Goal: Task Accomplishment & Management: Complete application form

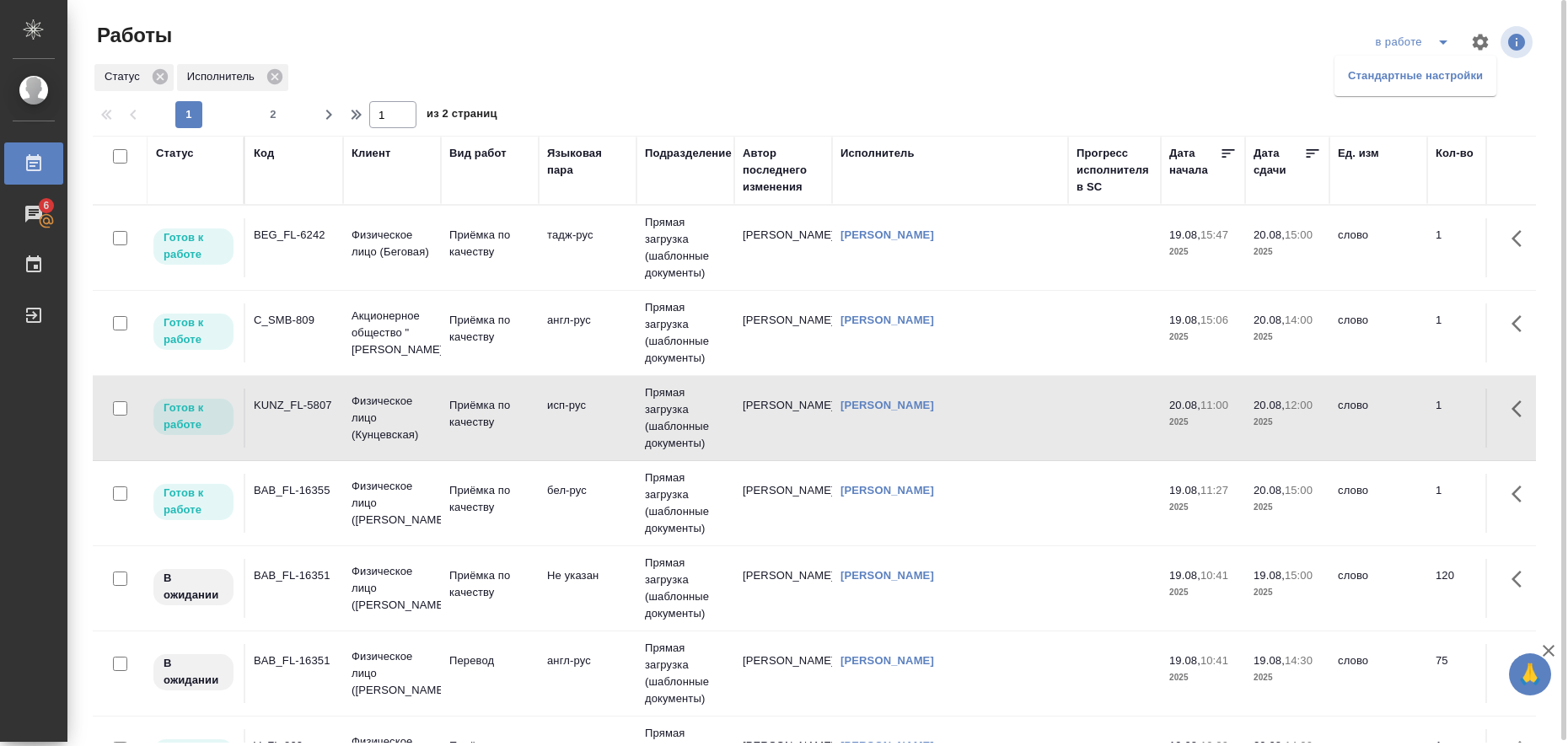
click at [1414, 72] on li "Стандартные настройки" at bounding box center [1416, 75] width 161 height 27
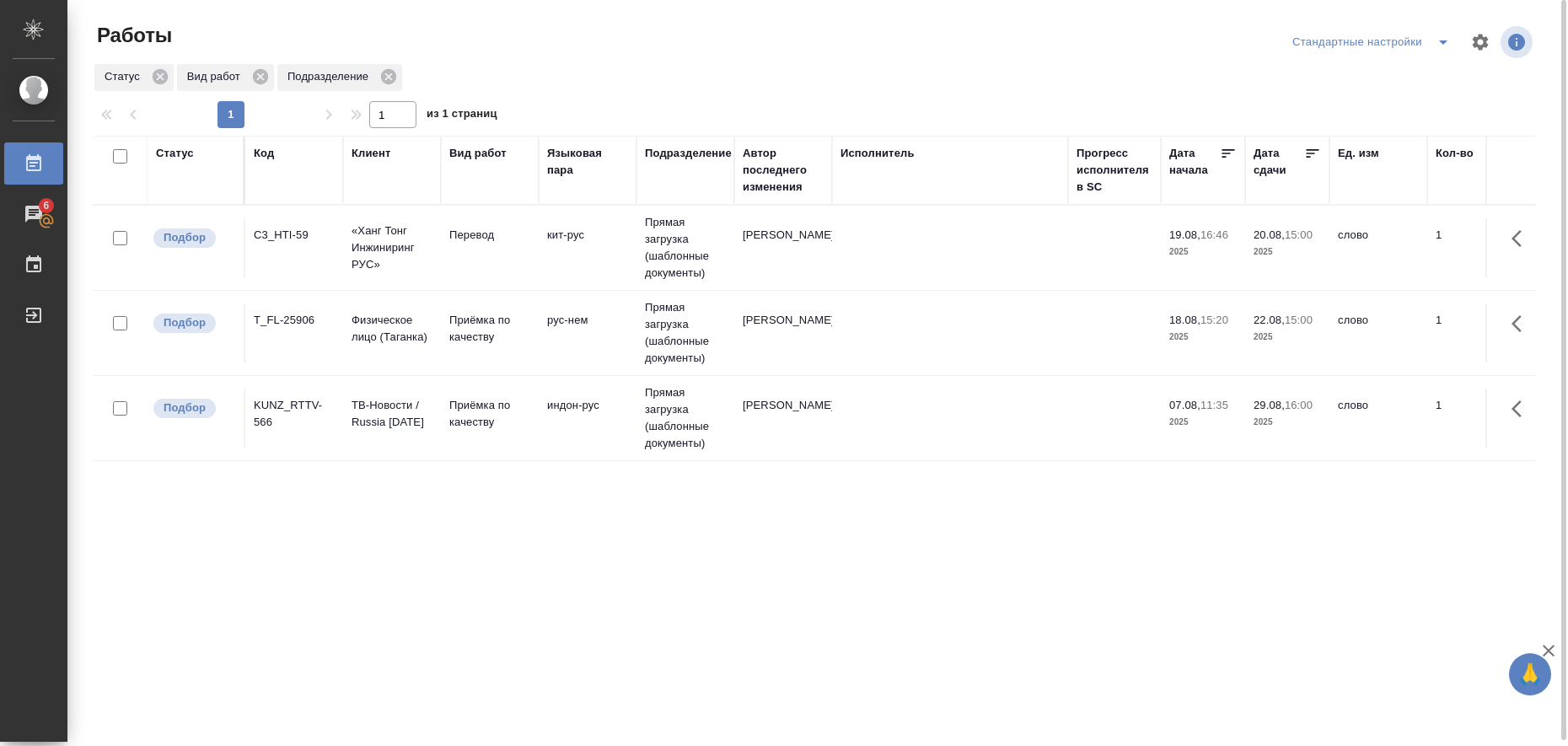
click at [1446, 48] on icon "split button" at bounding box center [1444, 43] width 20 height 20
click at [1375, 71] on li "в работе" at bounding box center [1374, 75] width 172 height 27
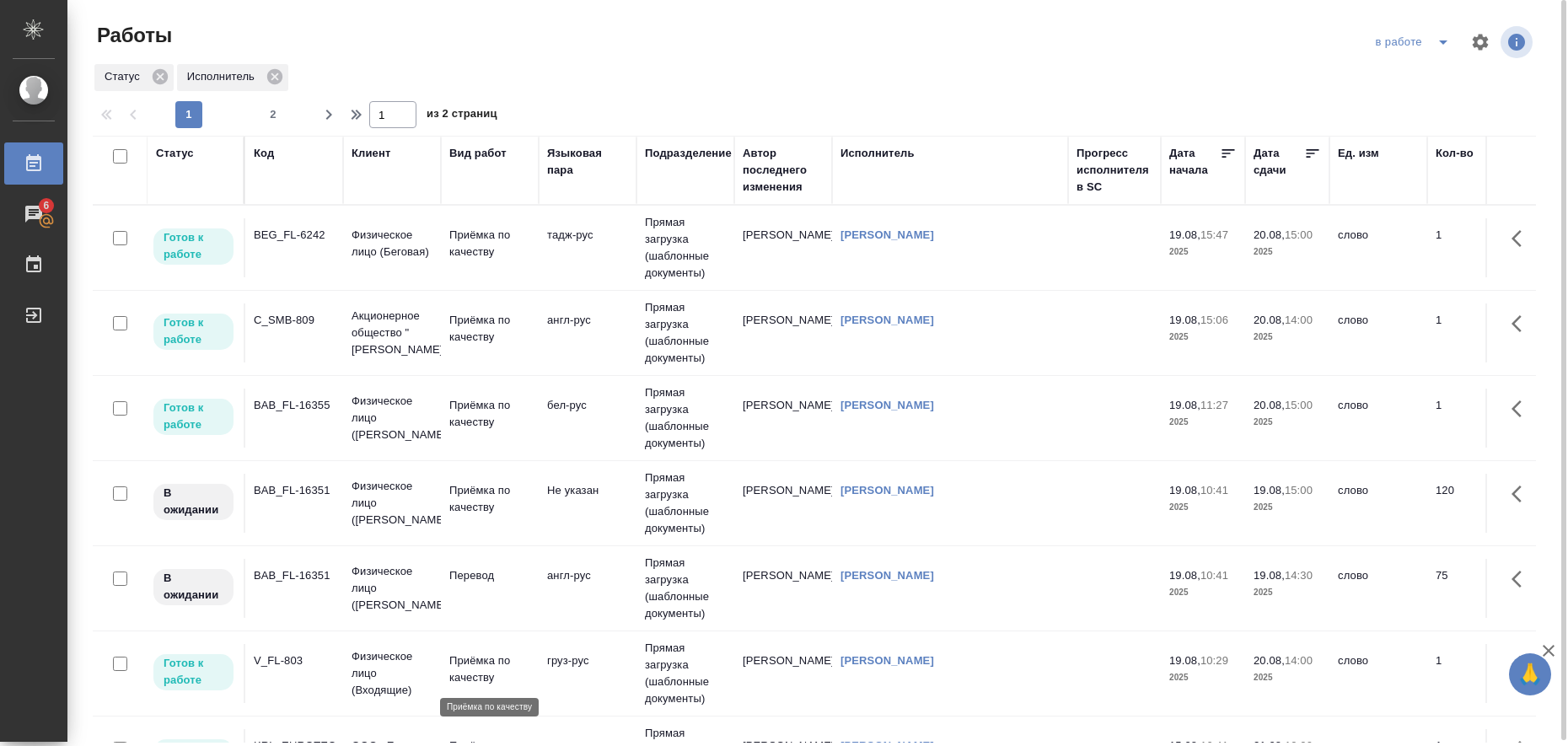
click at [480, 666] on p "Приёмка по качеству" at bounding box center [489, 669] width 81 height 33
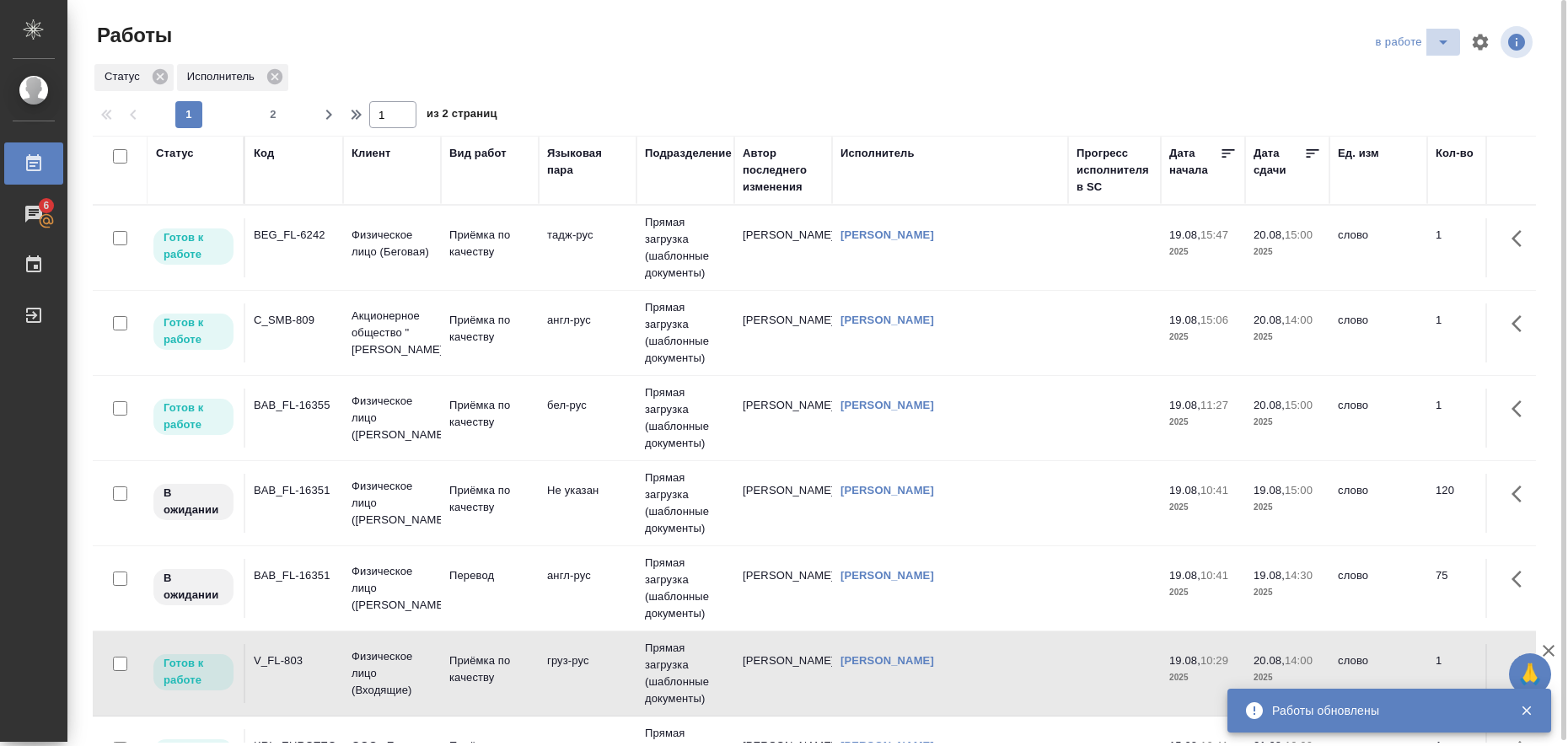
click at [1437, 43] on icon "split button" at bounding box center [1444, 43] width 20 height 20
click at [1379, 73] on li "Стандартные настройки" at bounding box center [1416, 75] width 161 height 27
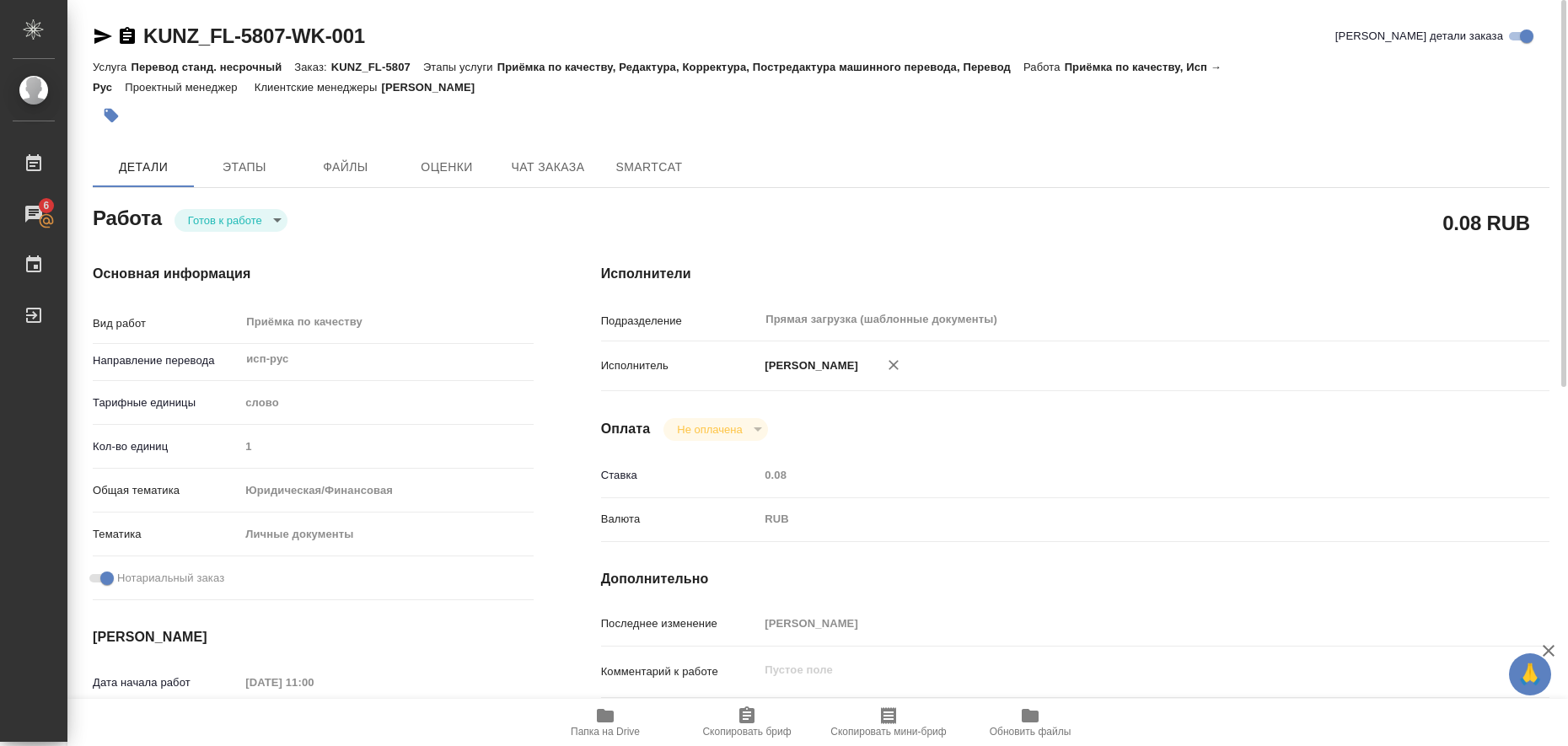
click at [94, 36] on icon "button" at bounding box center [103, 36] width 20 height 20
click at [114, 114] on icon "button" at bounding box center [111, 115] width 14 height 14
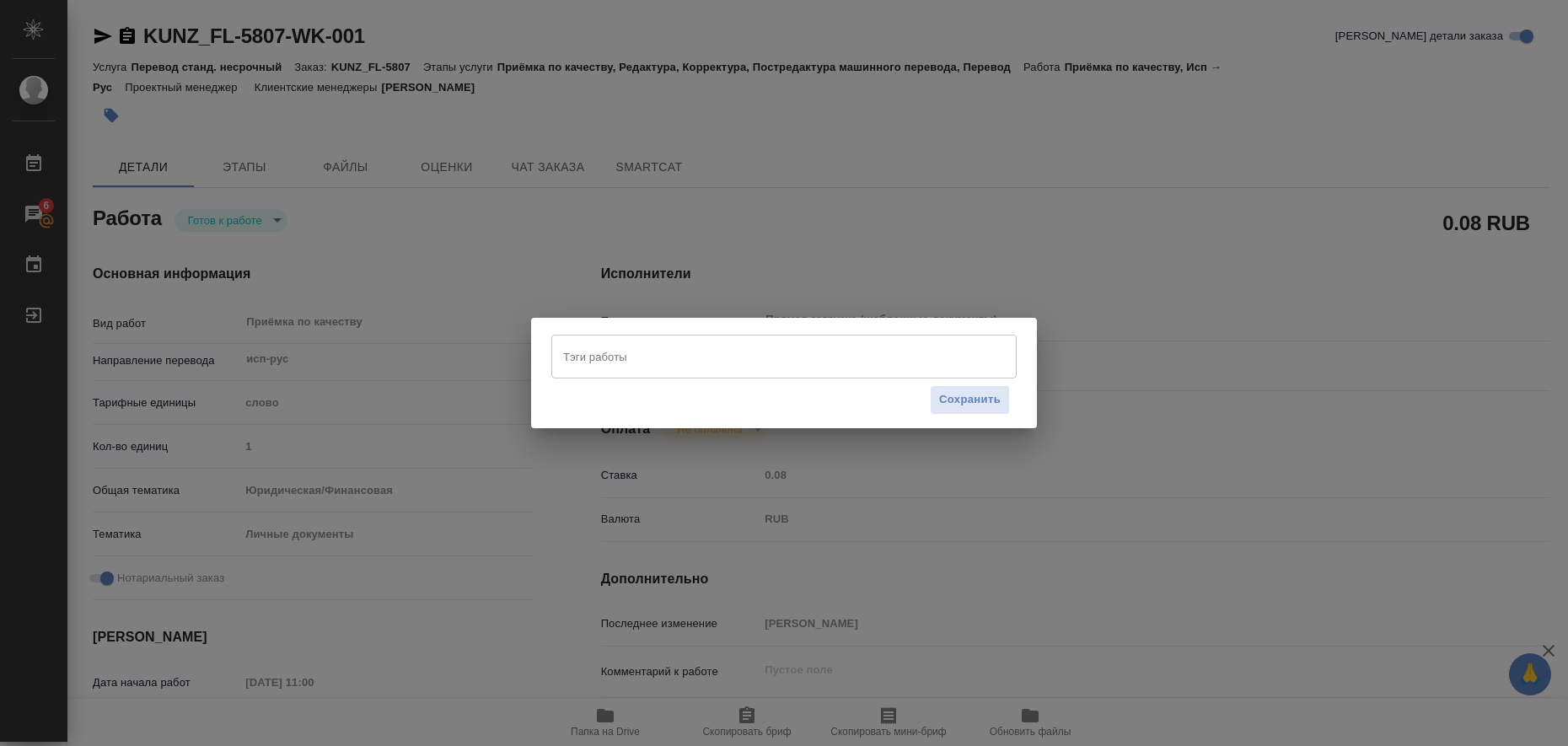
click at [590, 356] on input "Тэги работы" at bounding box center [768, 356] width 418 height 29
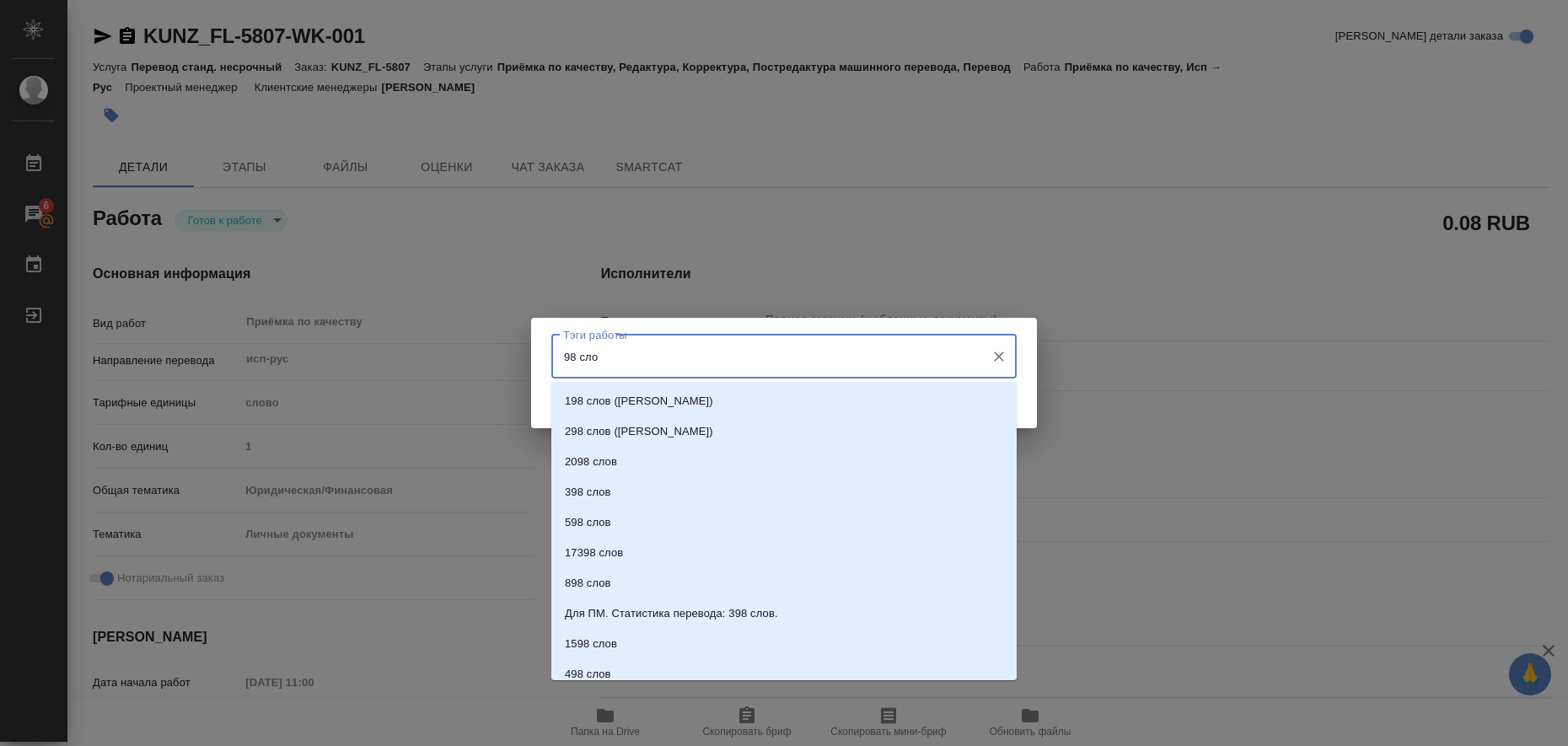
type input "98 слов"
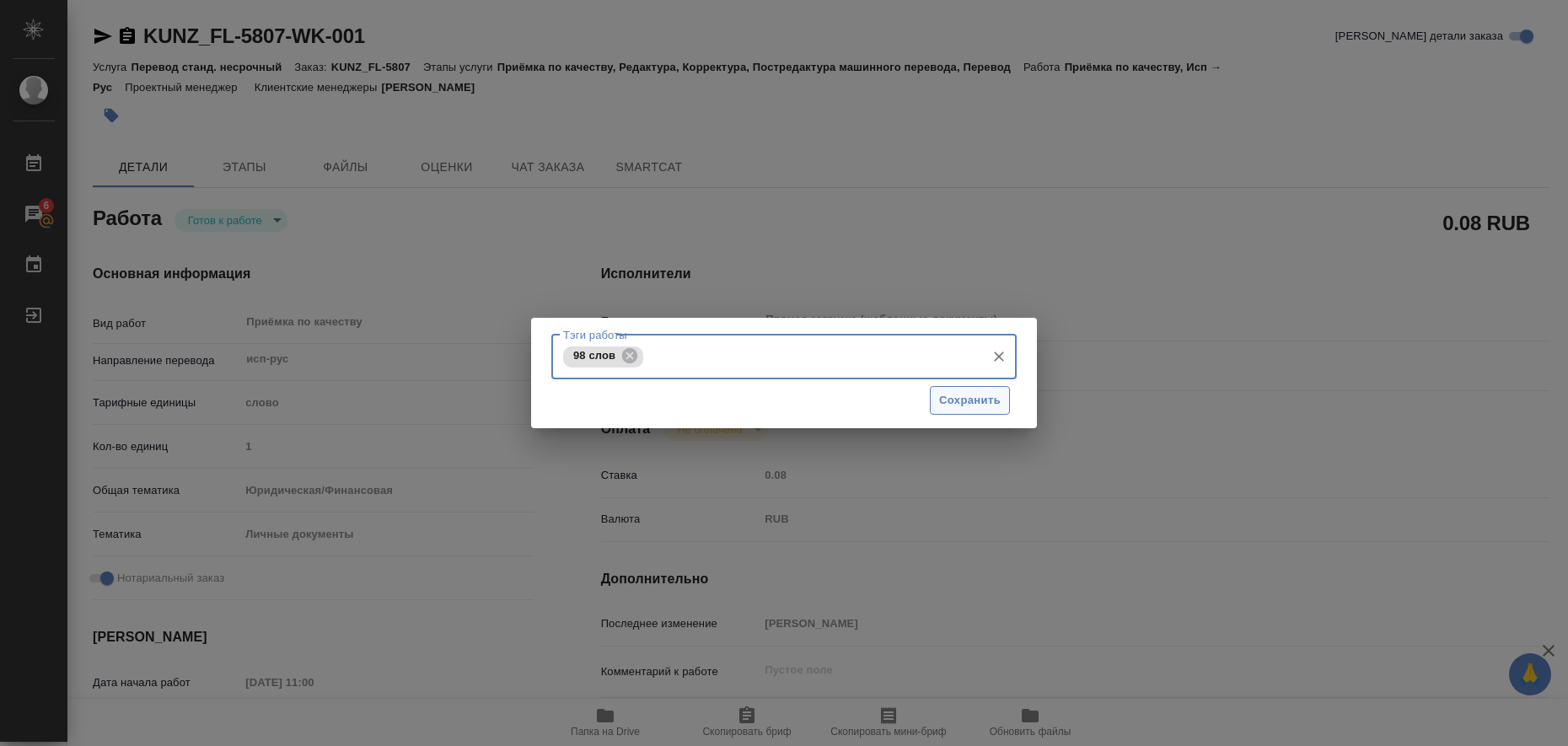
click at [974, 398] on span "Сохранить" at bounding box center [970, 401] width 61 height 19
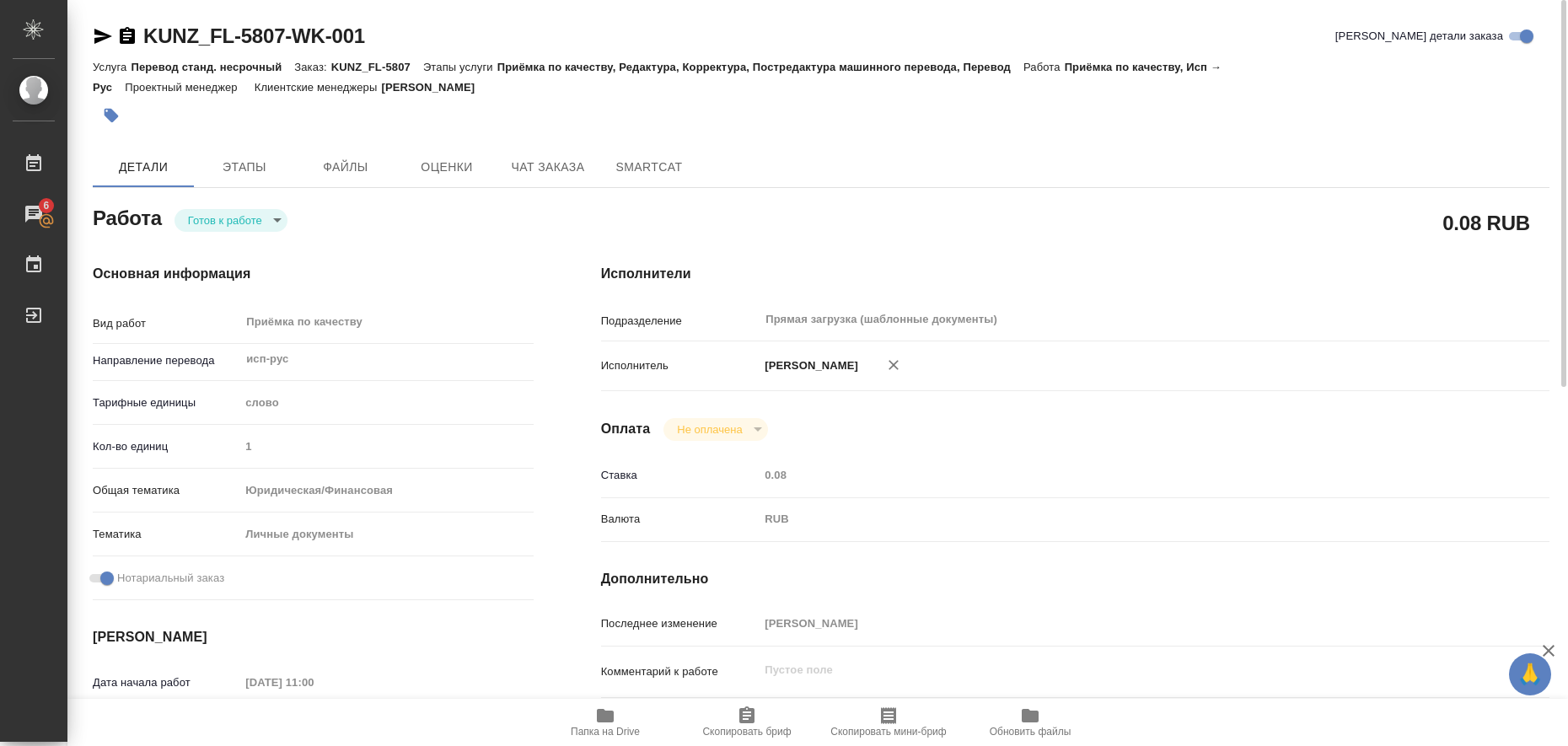
type input "readyForWork"
type input "исп-рус"
type input "5a8b1489cc6b4906c91bfd90"
type input "1"
type input "yr-fn"
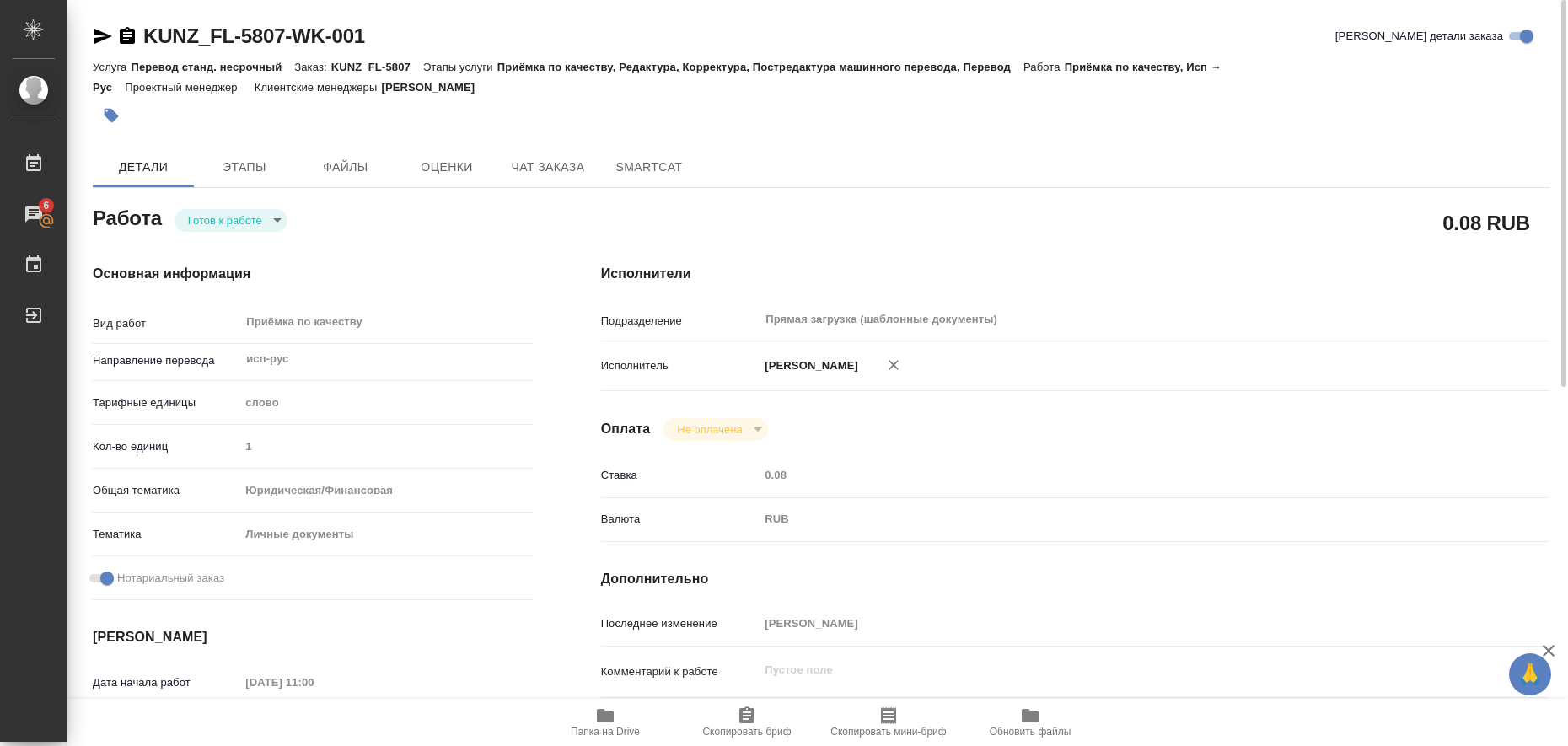
type input "5a8b8b956a9677013d343cfe"
checkbox input "true"
type input "20.08.2025 11:00"
type input "20.08.2025 12:00"
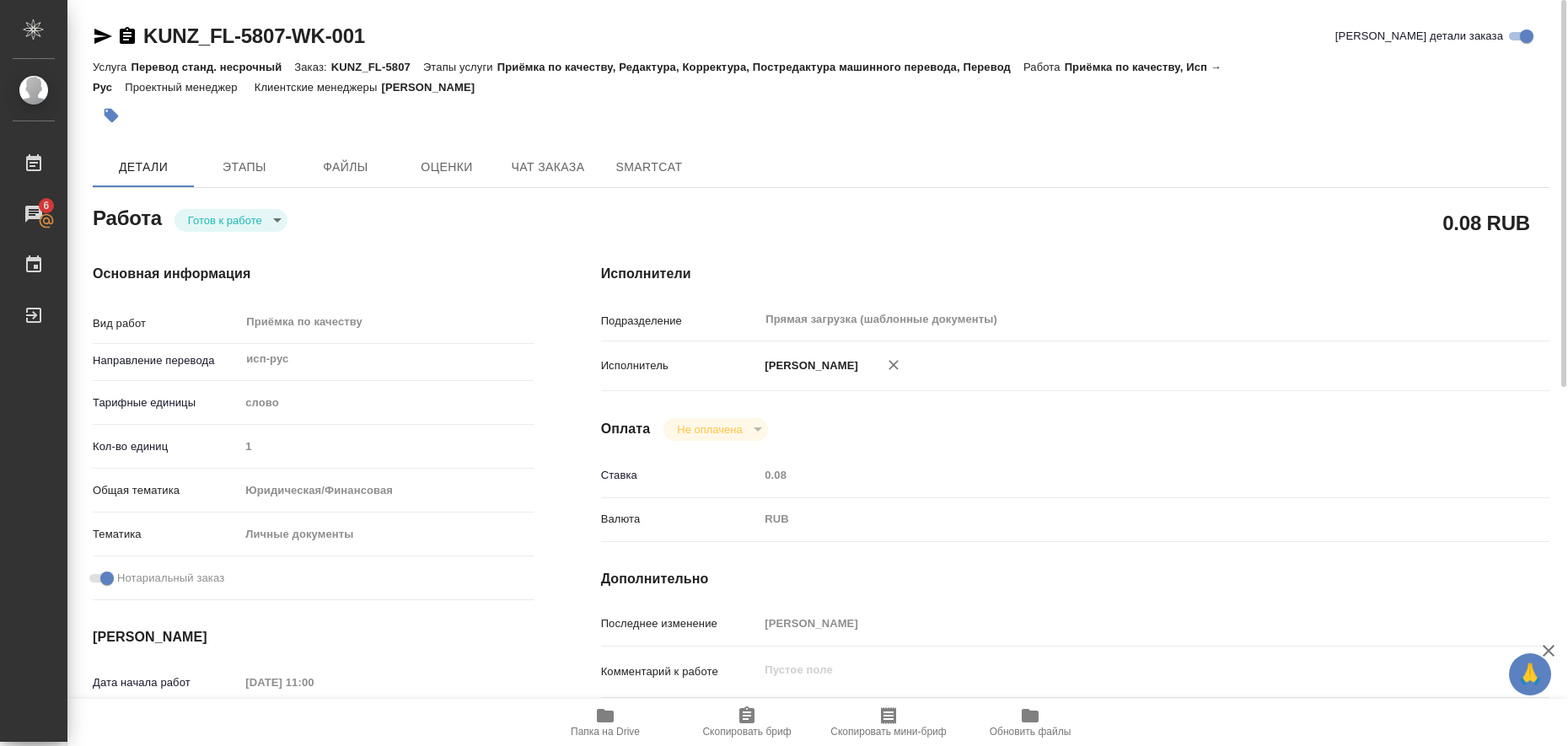
type input "Прямая загрузка (шаблонные документы)"
type input "notPayed"
type input "0.08"
type input "RUB"
type input "Любицкая Ольга"
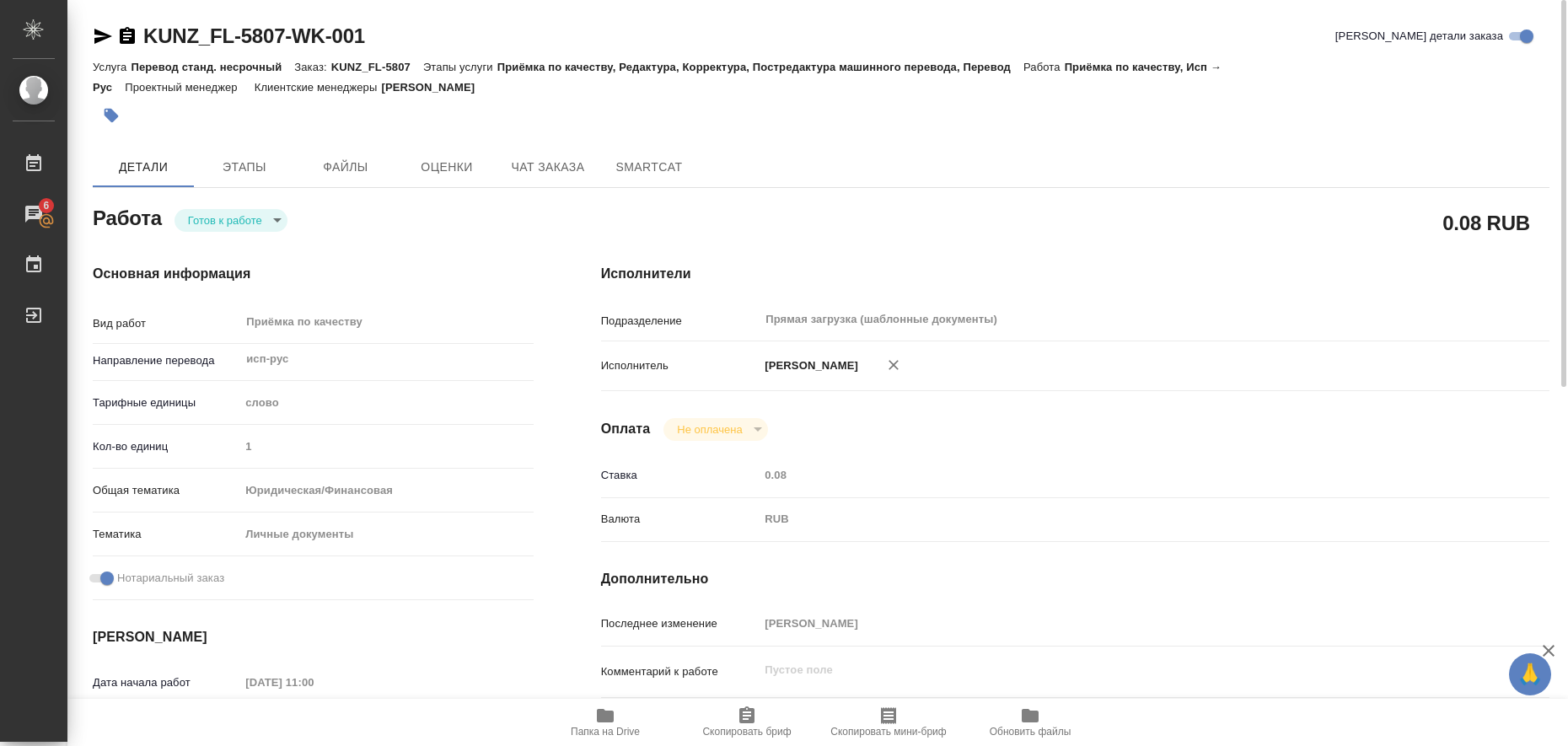
type input "KUNZ_FL-5807"
type input "Перевод станд. несрочный"
type input "Приёмка по качеству, Редактура, Корректура, Постредактура машинного перевода, П…"
type input "Веселова Юлия"
type input "/Clients/FL_KUNZ/Orders/KUNZ_FL-5807"
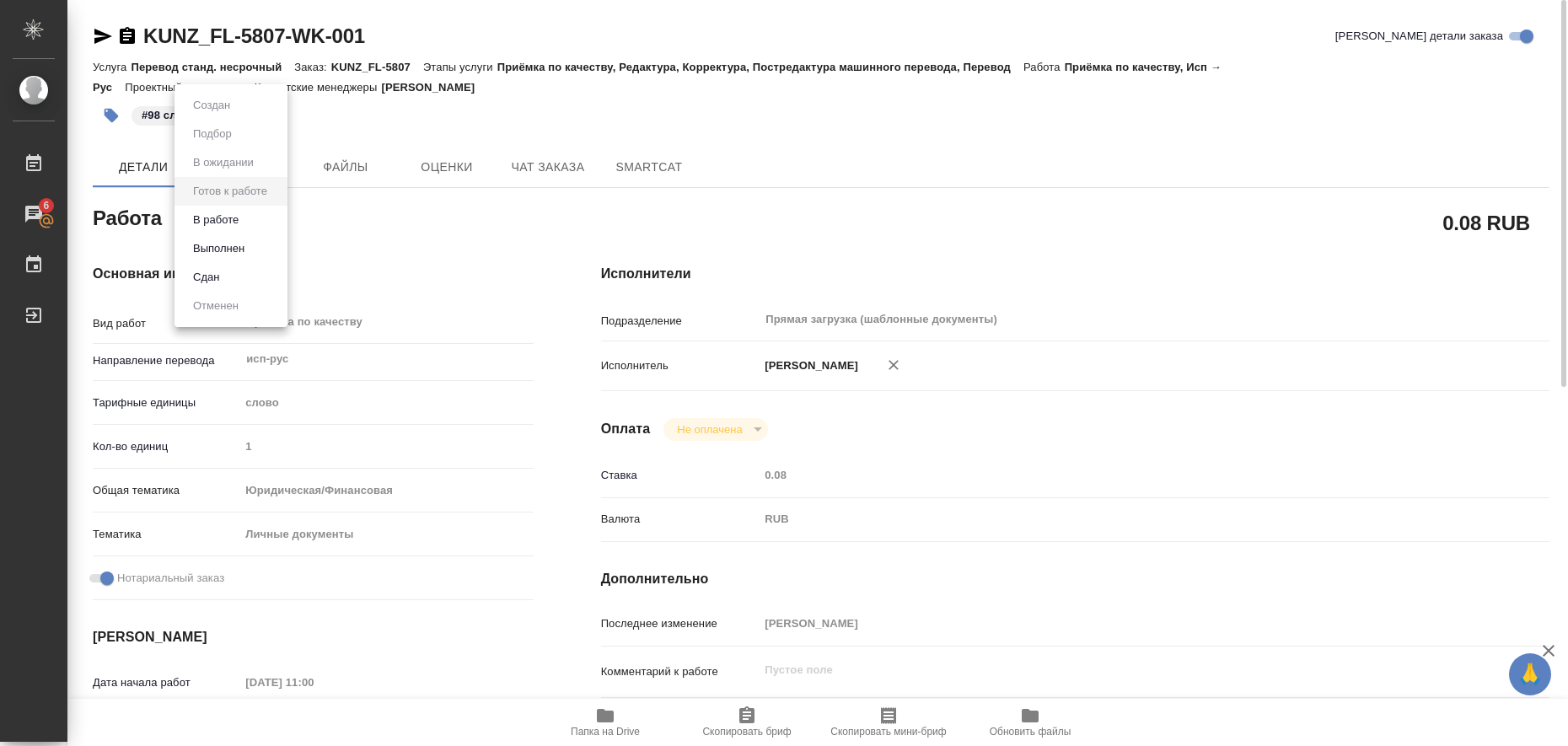
click at [266, 216] on body "🙏 .cls-1 fill:#fff; AWATERA Liubitskaia Olga Работы 6 Чаты График Выйти KUNZ_FL…" at bounding box center [784, 373] width 1568 height 746
click at [258, 248] on li "Выполнен" at bounding box center [231, 249] width 113 height 29
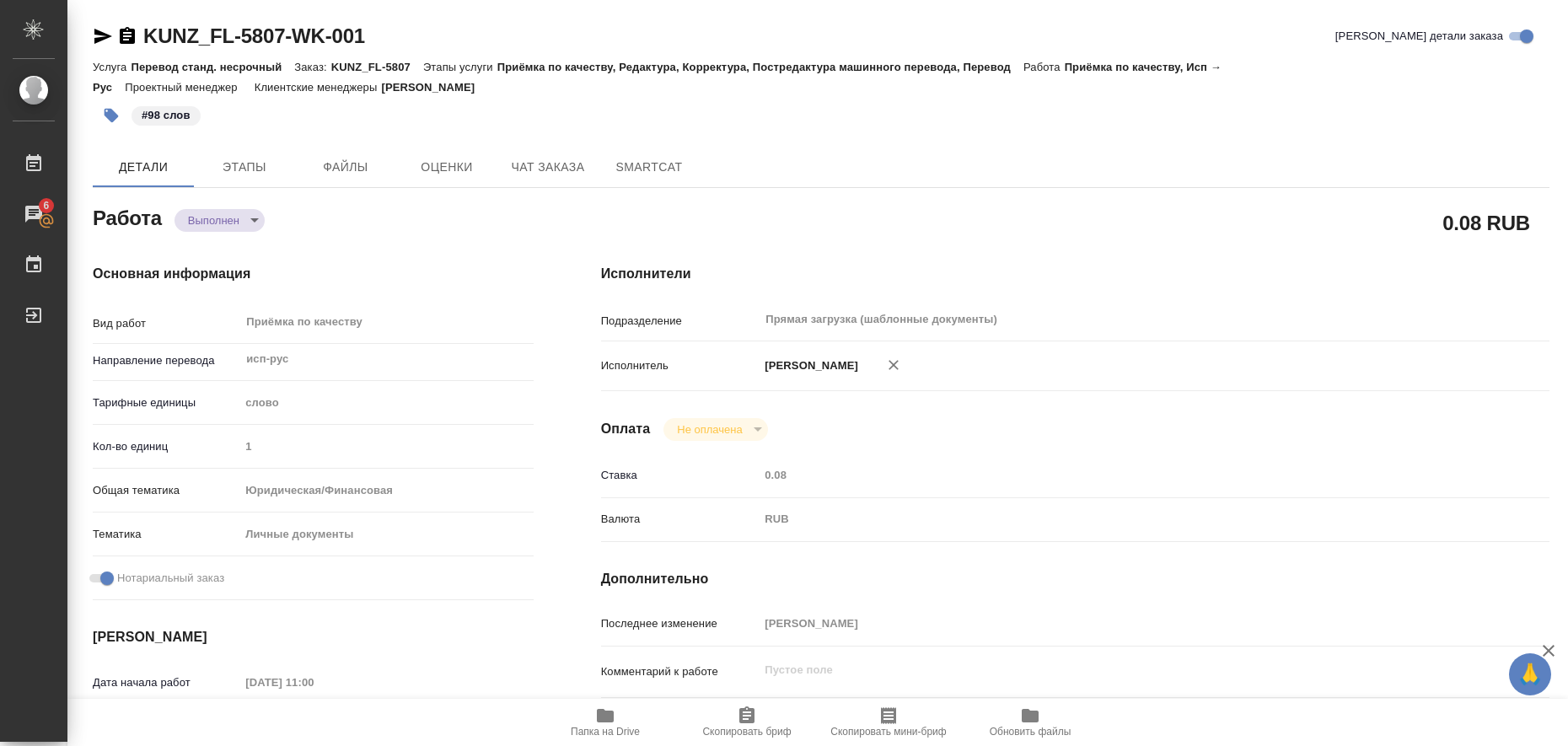
type textarea "x"
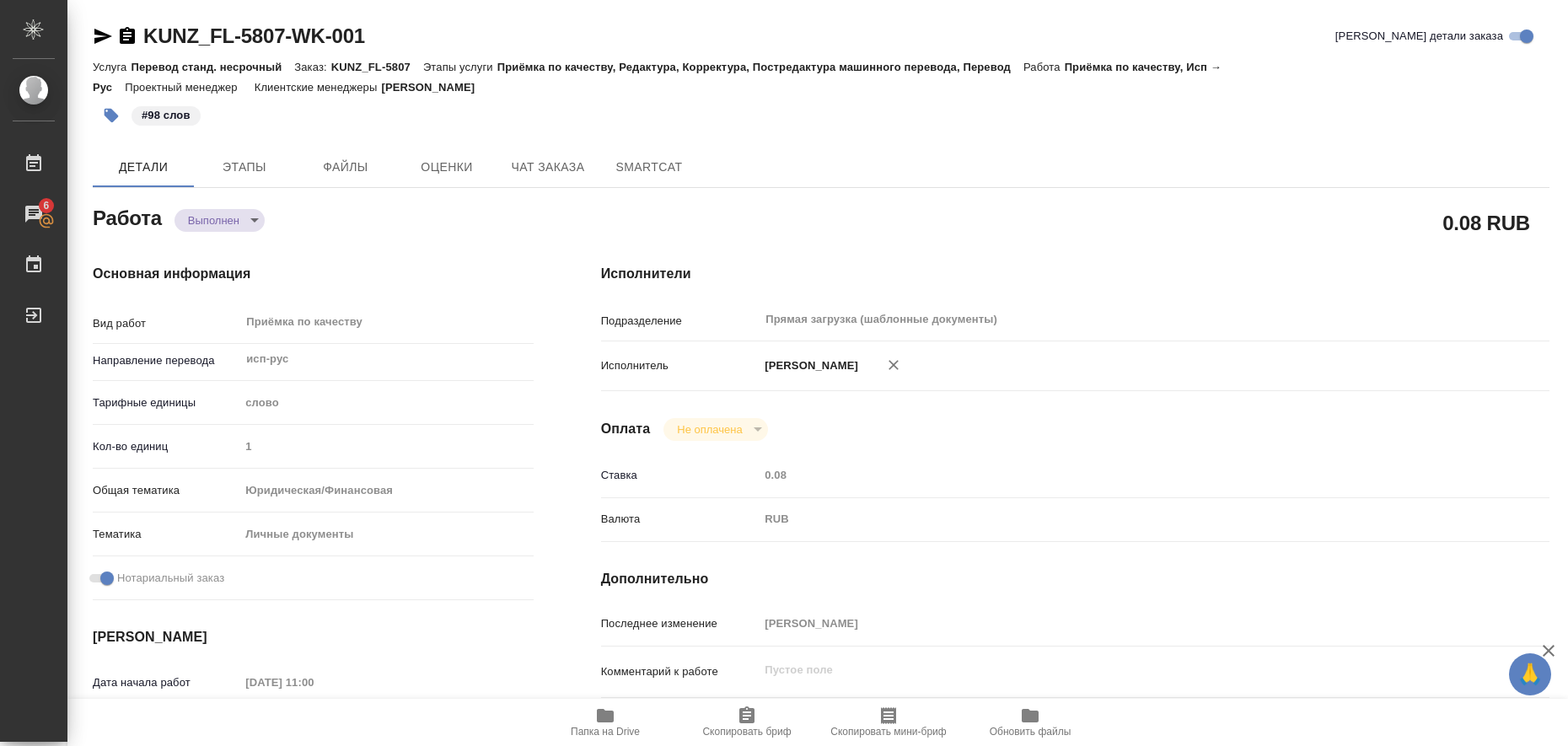
type textarea "x"
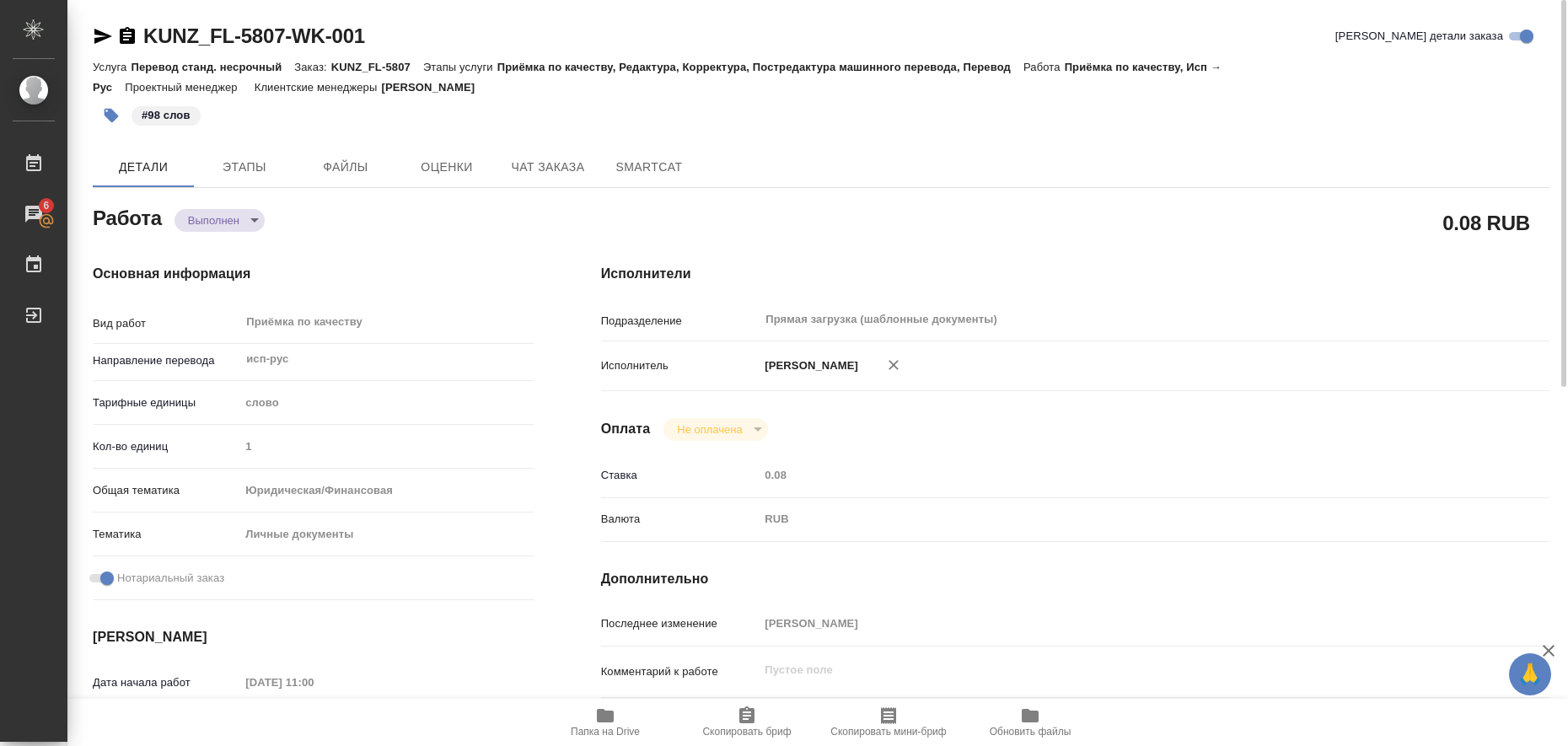
type textarea "x"
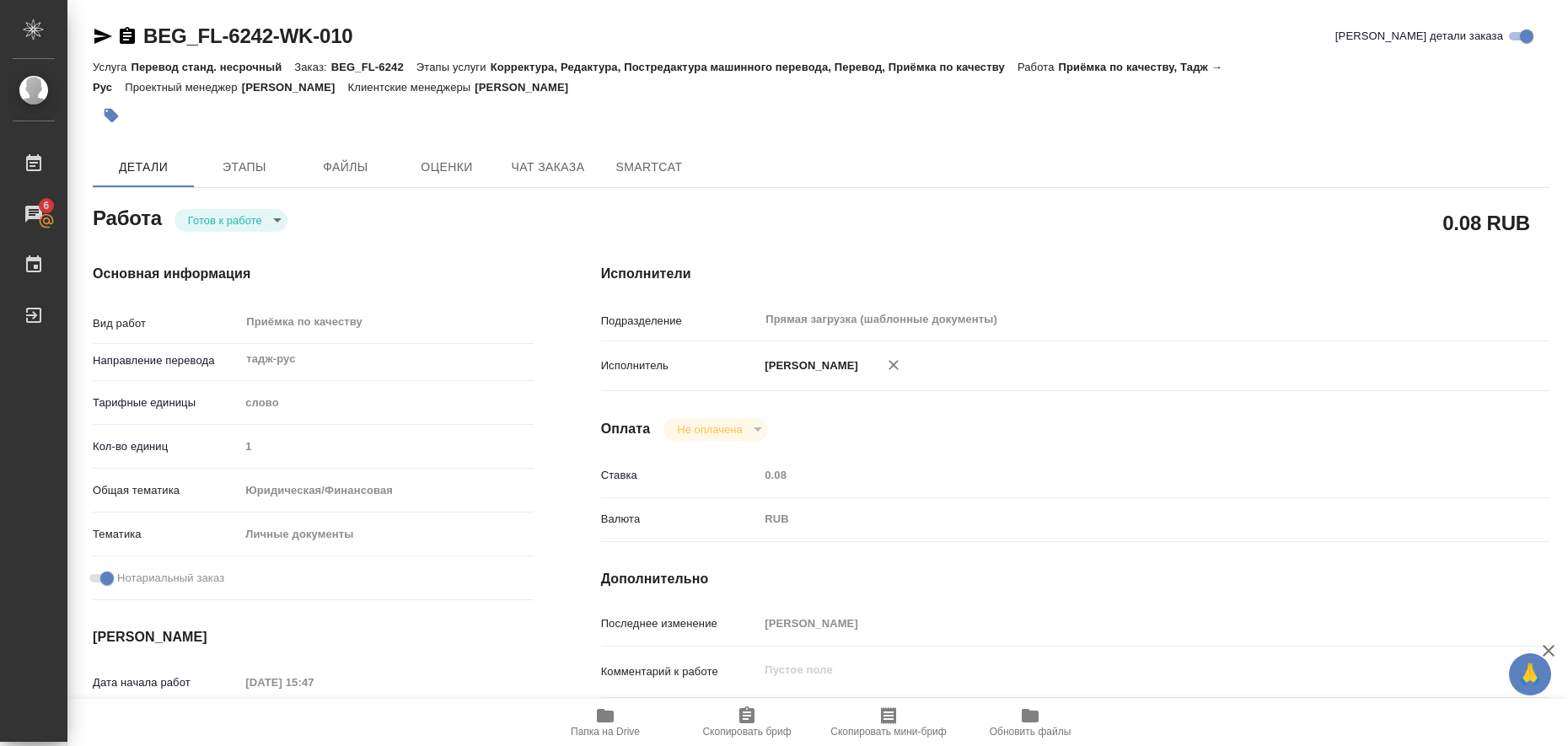
click at [598, 710] on icon "button" at bounding box center [605, 715] width 17 height 14
click at [99, 35] on icon "button" at bounding box center [103, 36] width 20 height 20
click at [109, 110] on icon "button" at bounding box center [111, 115] width 14 height 14
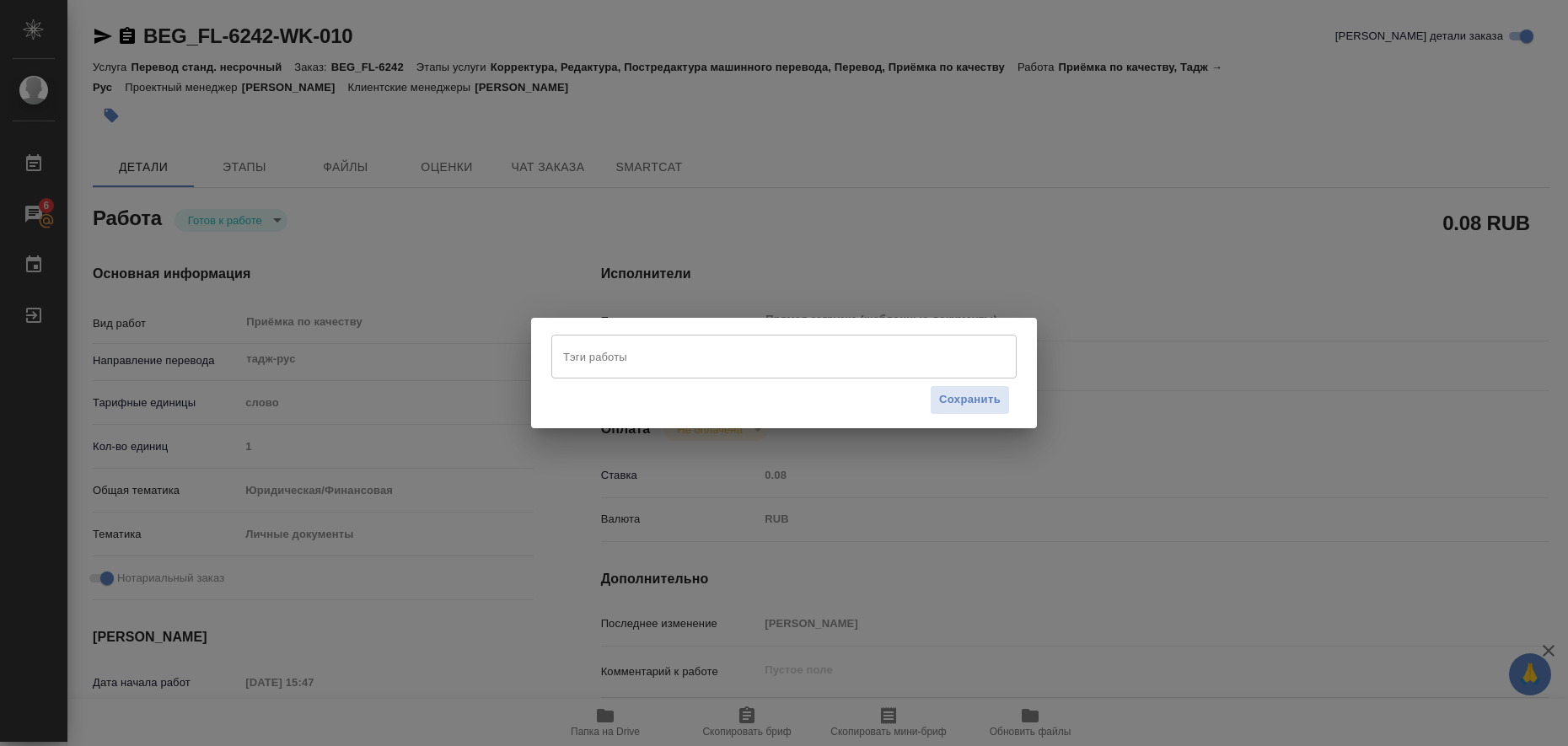
click at [598, 360] on input "Тэги работы" at bounding box center [768, 356] width 418 height 29
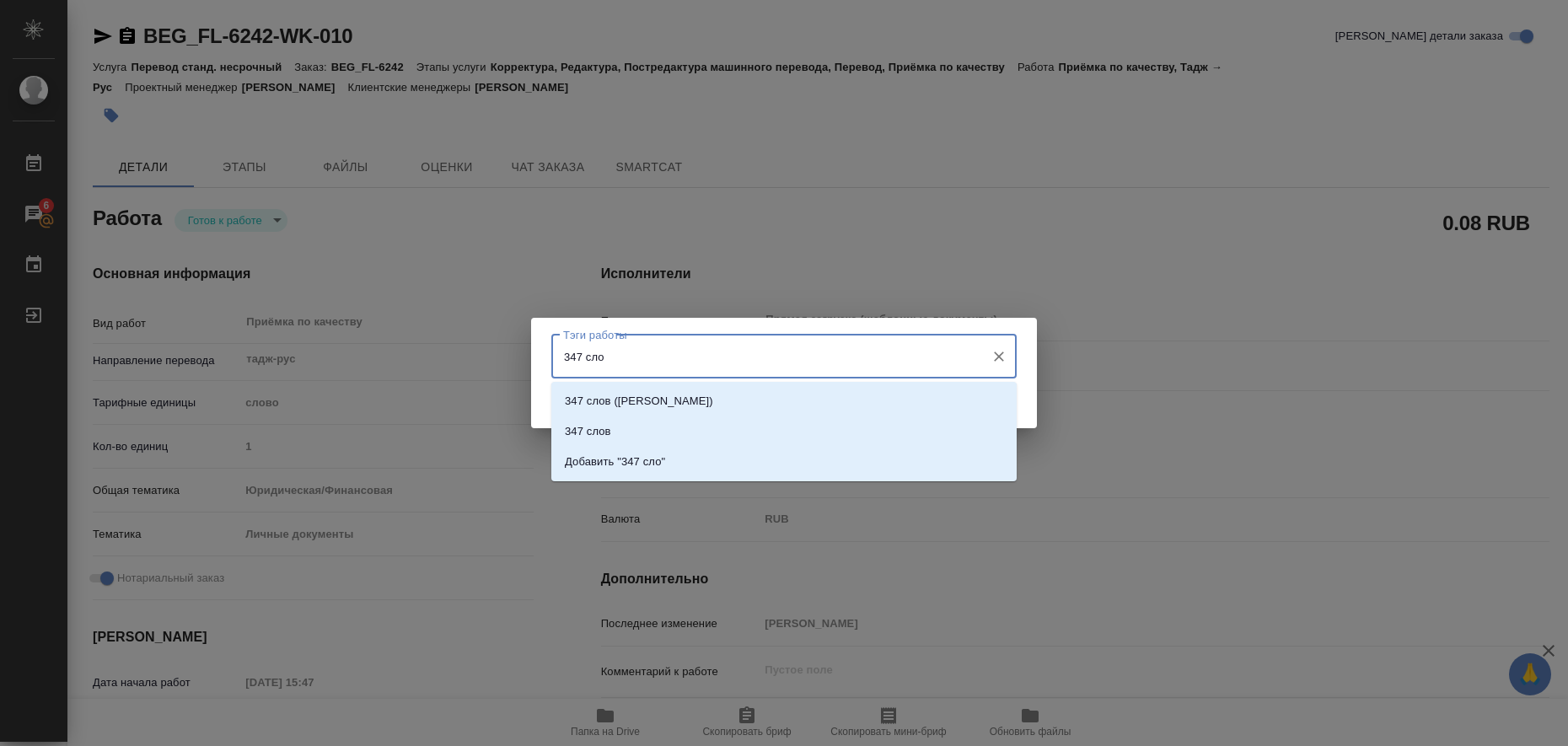
type input "347 слов"
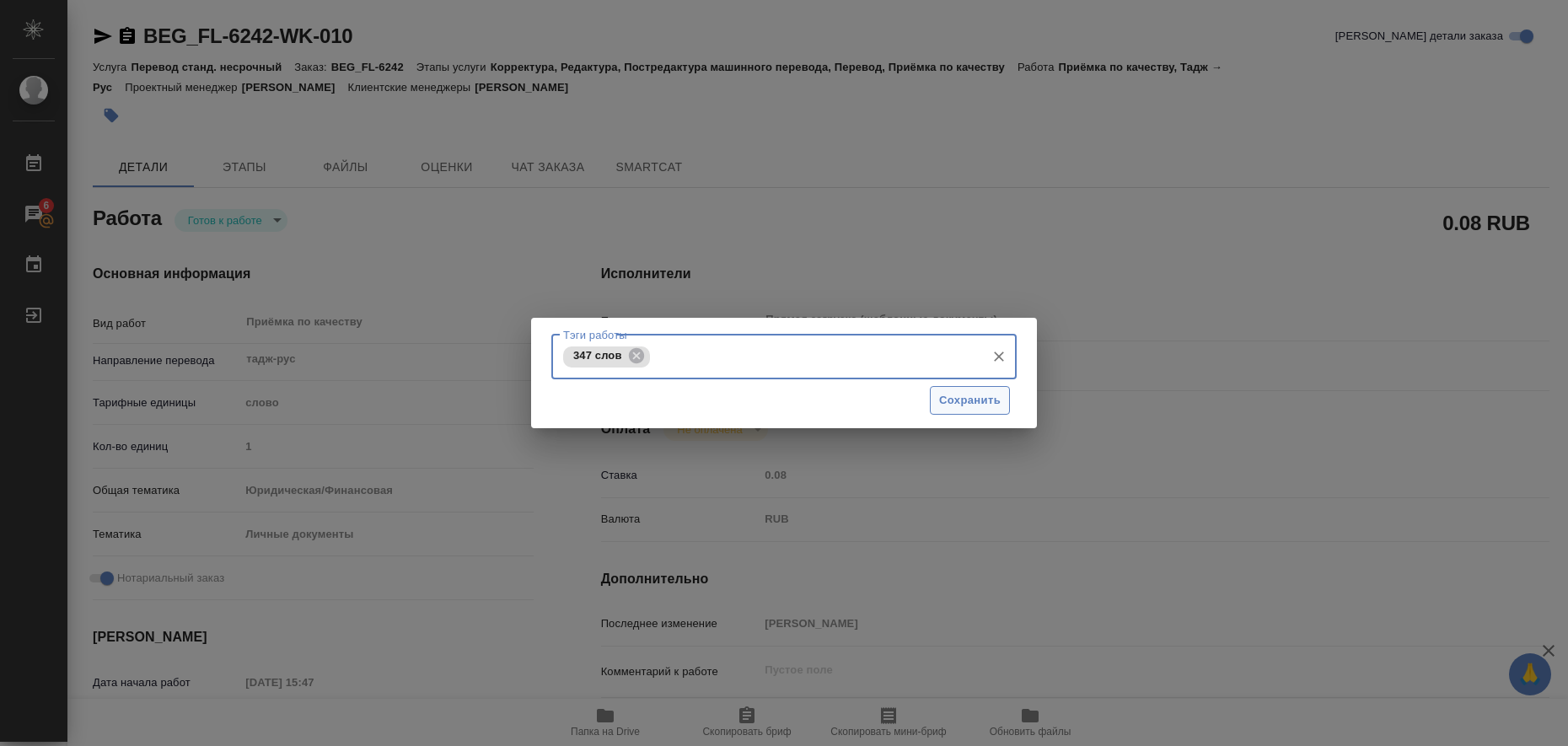
click at [956, 395] on span "Сохранить" at bounding box center [970, 401] width 61 height 19
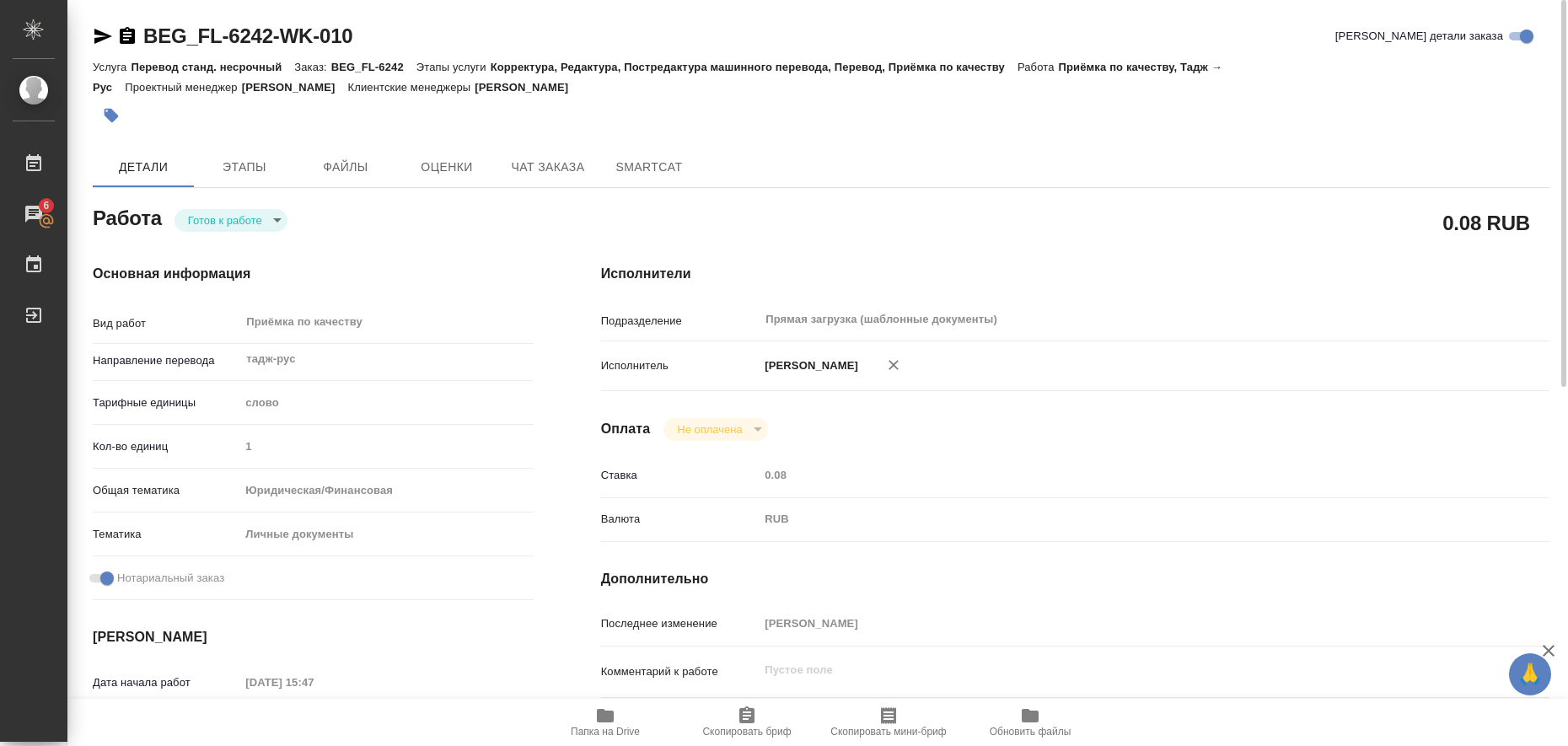
type input "readyForWork"
type input "тадж-рус"
type input "5a8b1489cc6b4906c91bfd90"
type input "1"
type input "yr-fn"
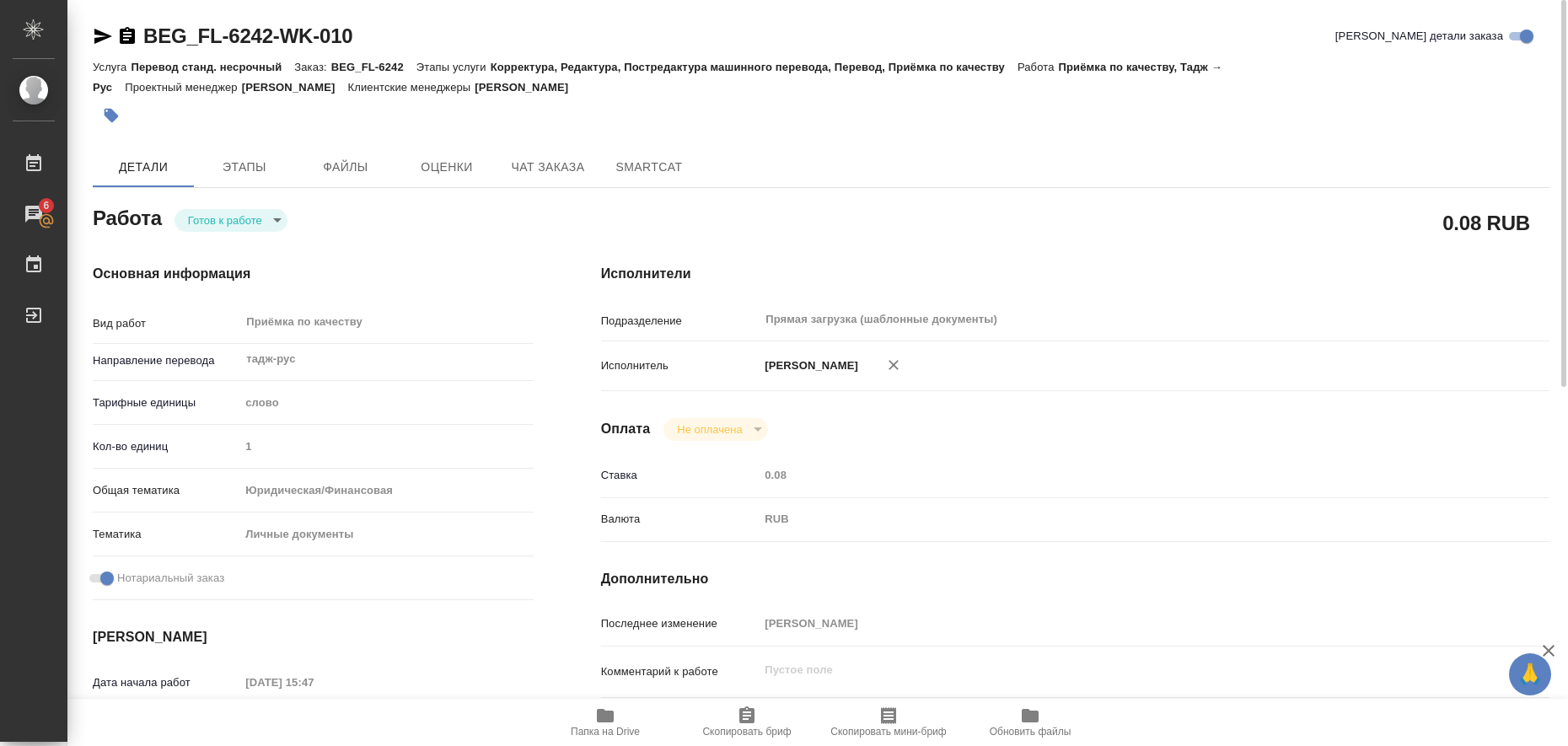
type input "5a8b8b956a9677013d343cfe"
checkbox input "true"
type input "19.08.2025 15:47"
type input "20.08.2025 15:00"
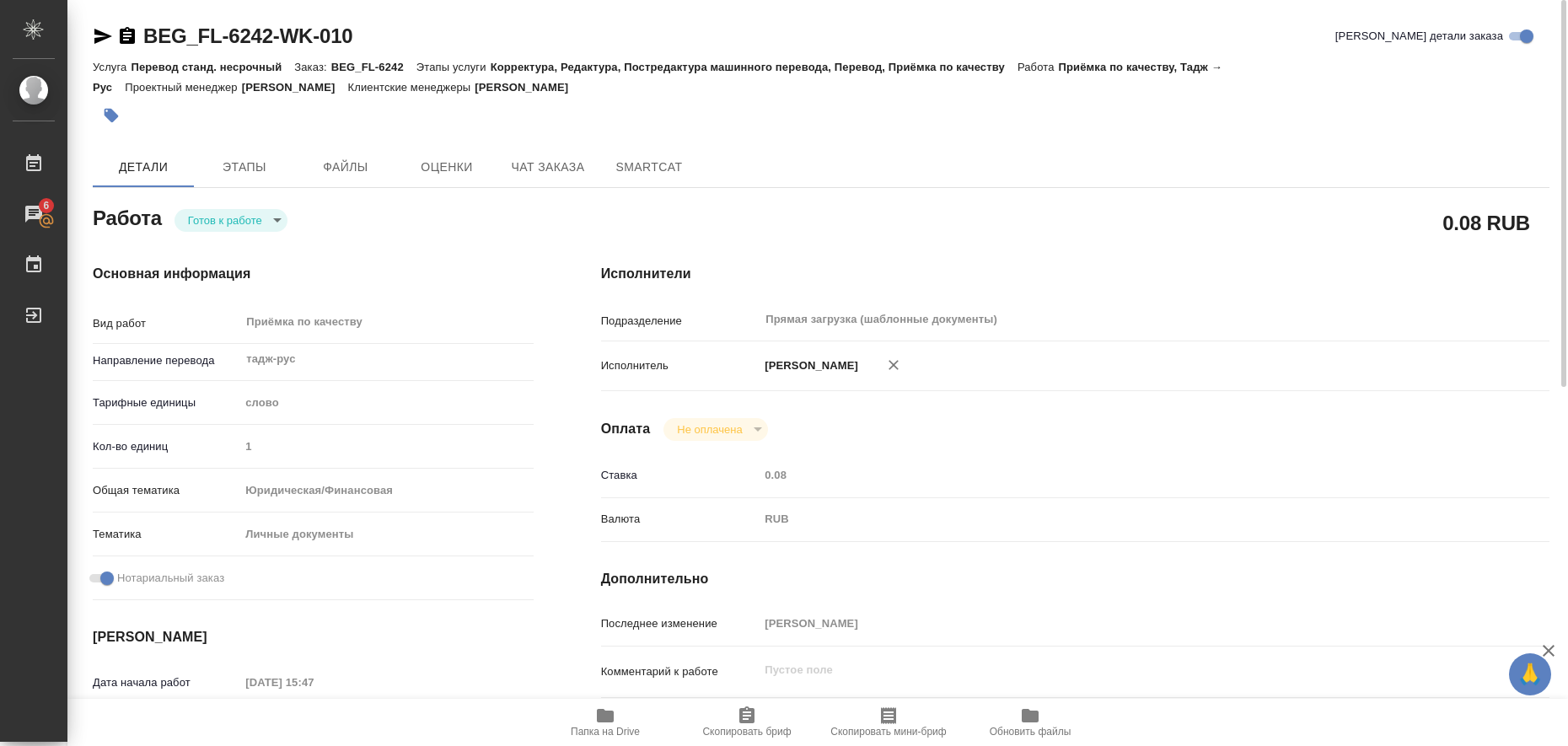
type input "Прямая загрузка (шаблонные документы)"
type input "notPayed"
type input "0.08"
type input "RUB"
type input "Любицкая Ольга"
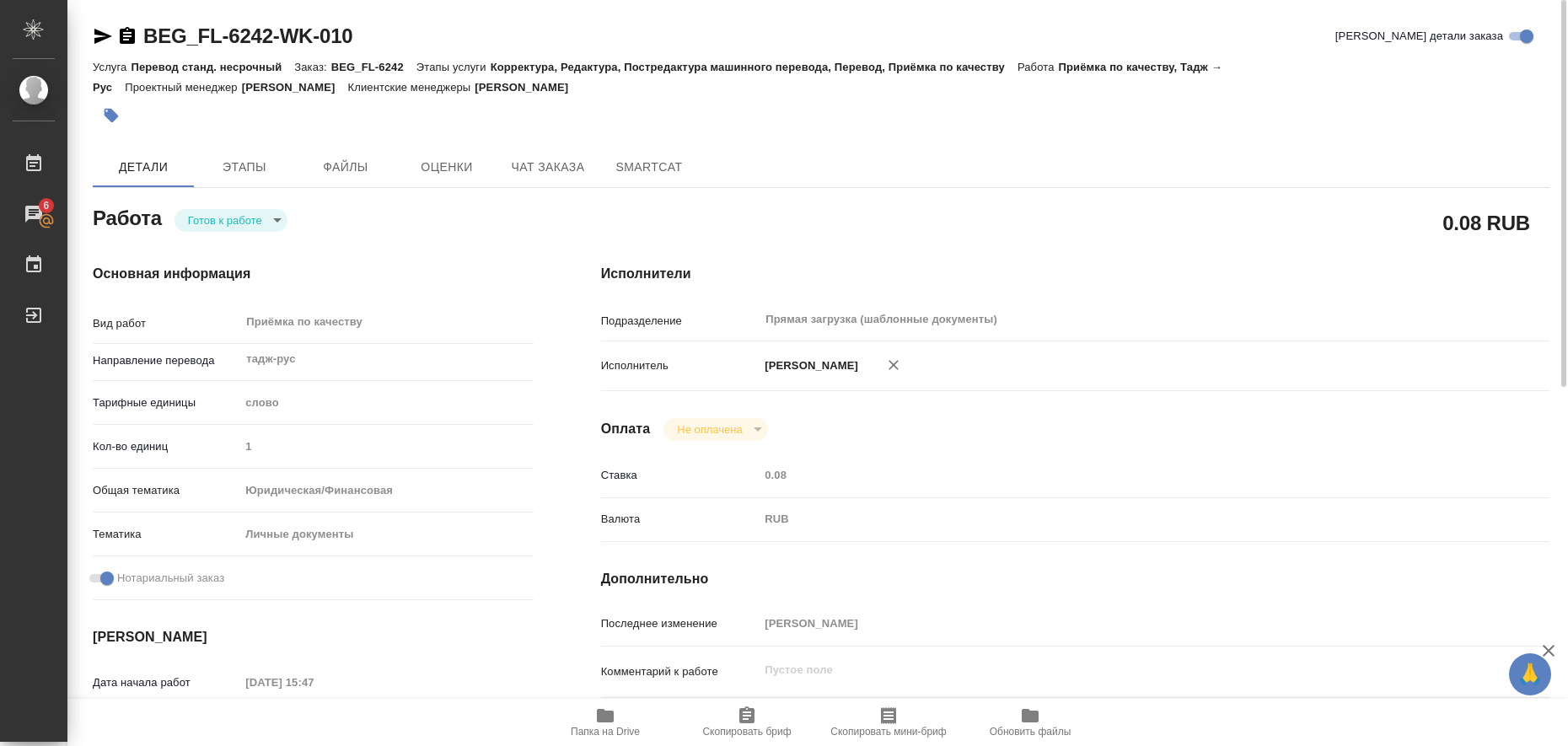
type input "BEG_FL-6242"
type input "Перевод станд. несрочный"
type input "Корректура, Редактура, Постредактура машинного перевода, Перевод, Приёмка по ка…"
type input "Антонова Кристина"
type input "/Clients/FL_BEG/Orders/BEG_FL-6242"
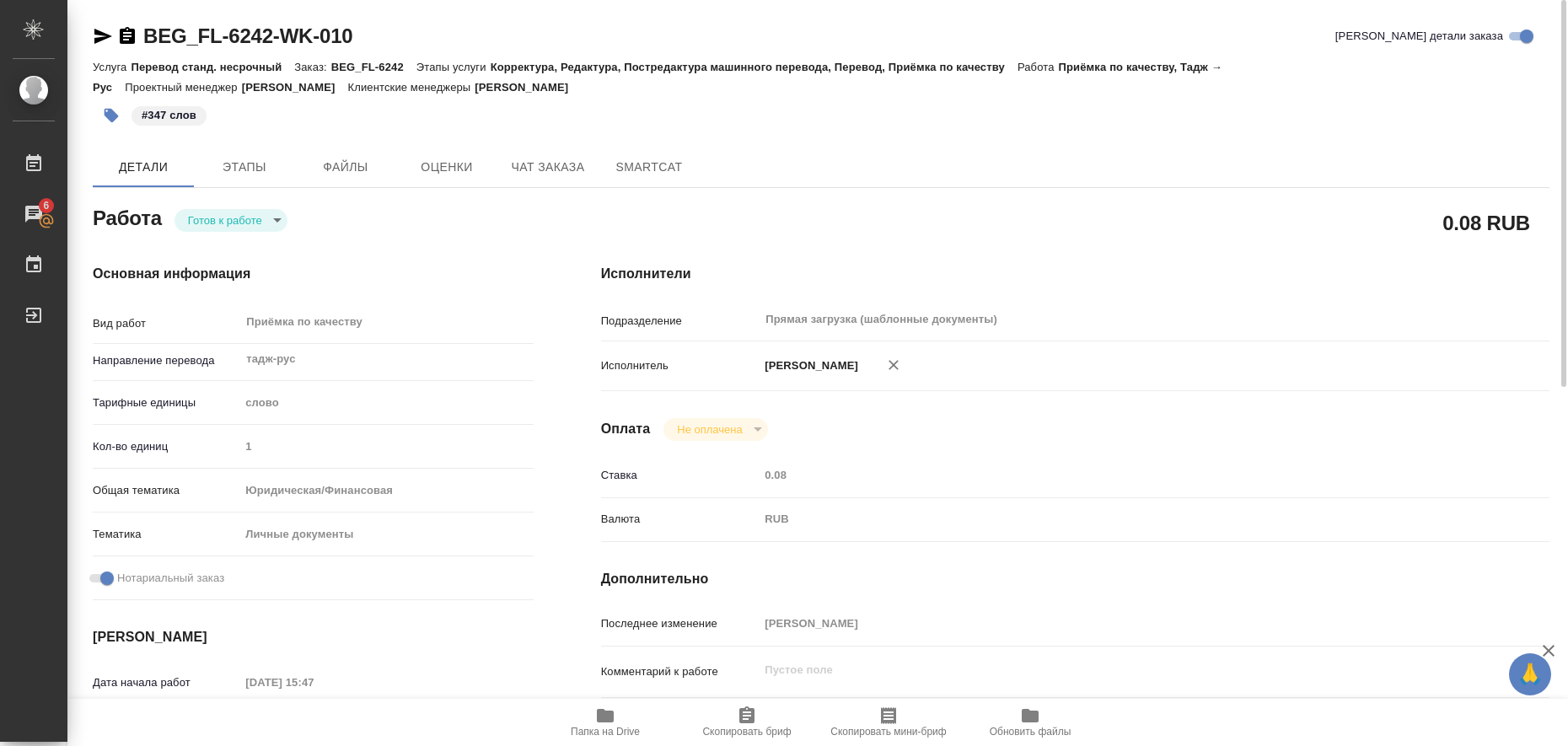
click at [279, 221] on body "🙏 .cls-1 fill:#fff; AWATERA Liubitskaia Olga Работы 6 Чаты График Выйти BEG_FL-…" at bounding box center [784, 373] width 1568 height 746
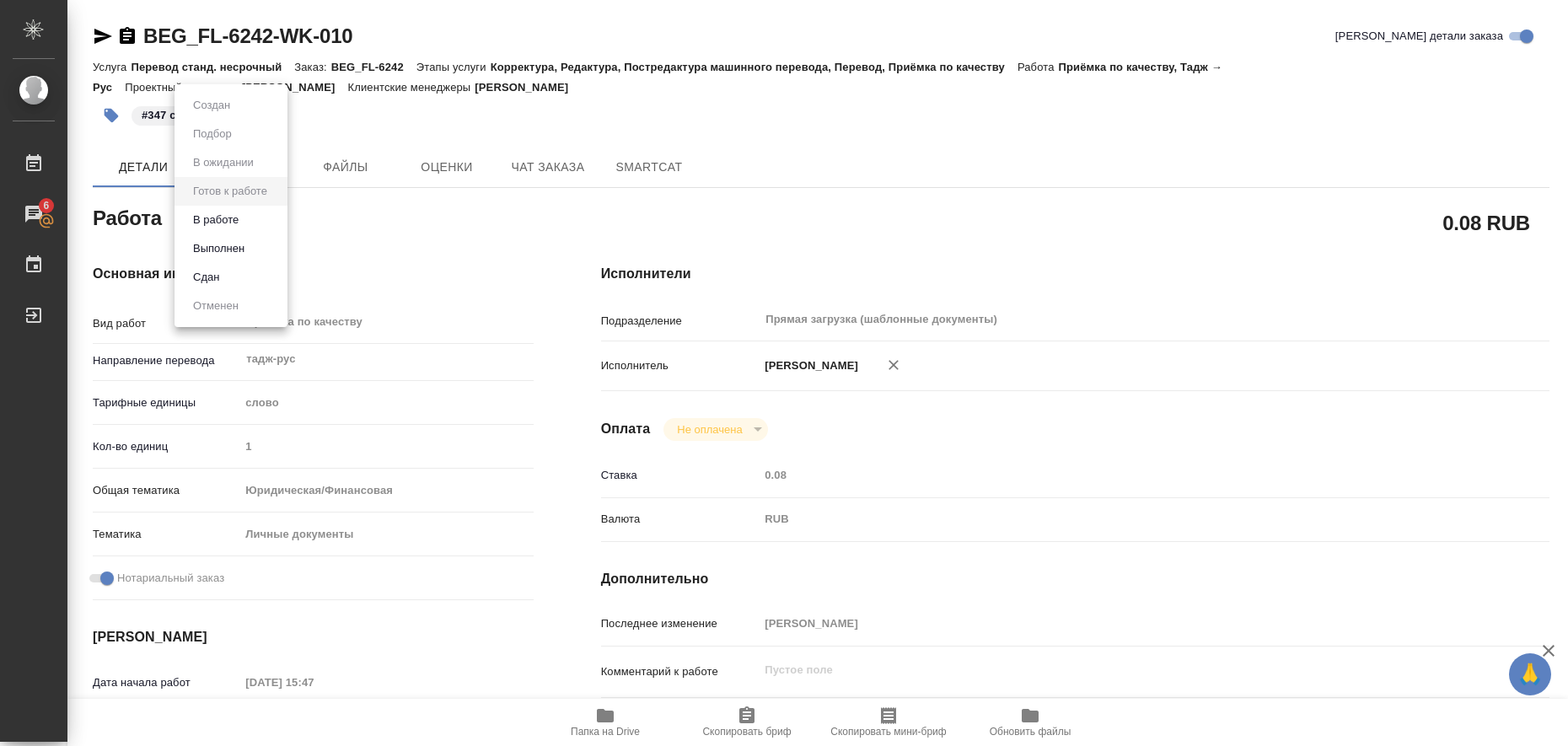
click at [252, 251] on li "Выполнен" at bounding box center [231, 249] width 113 height 29
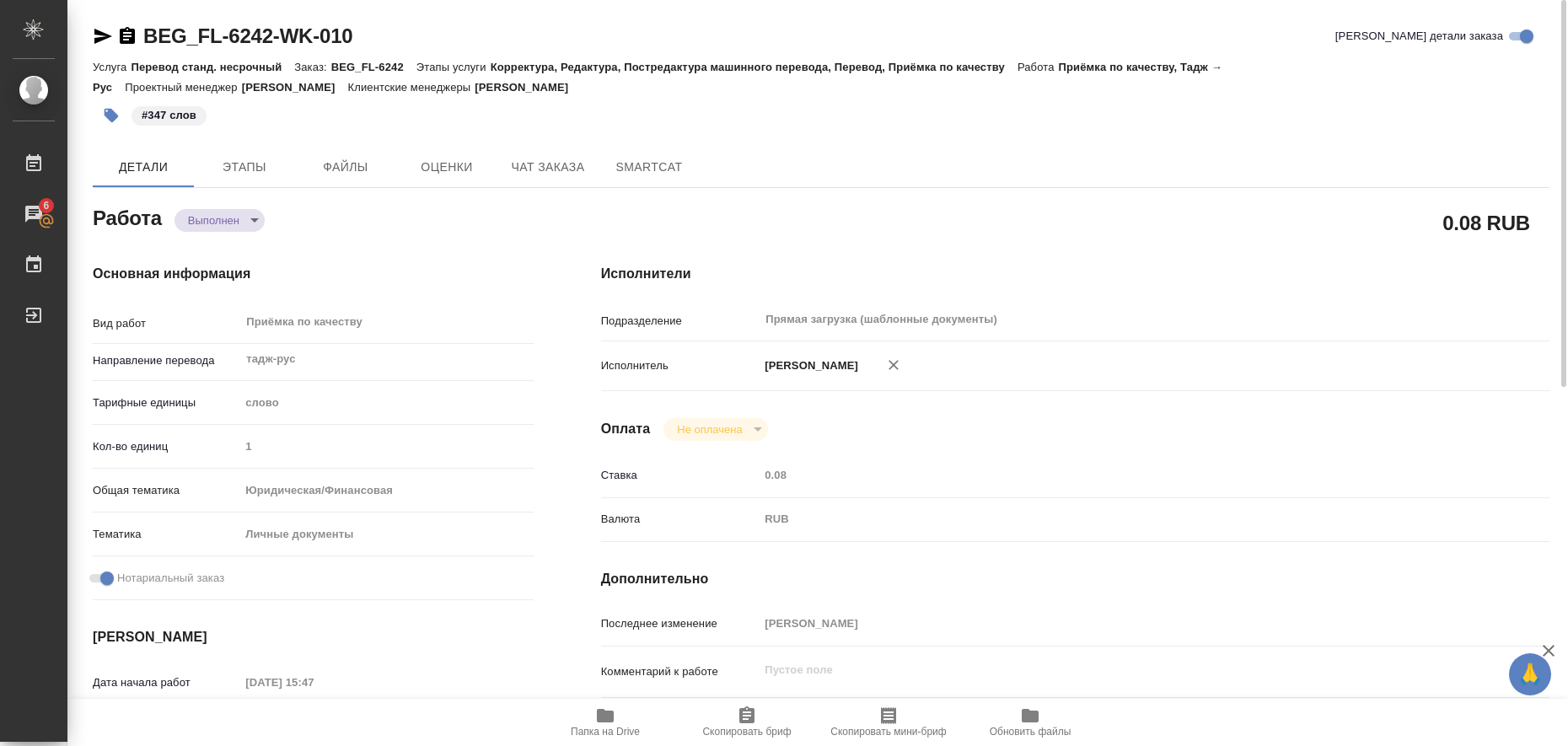
type textarea "x"
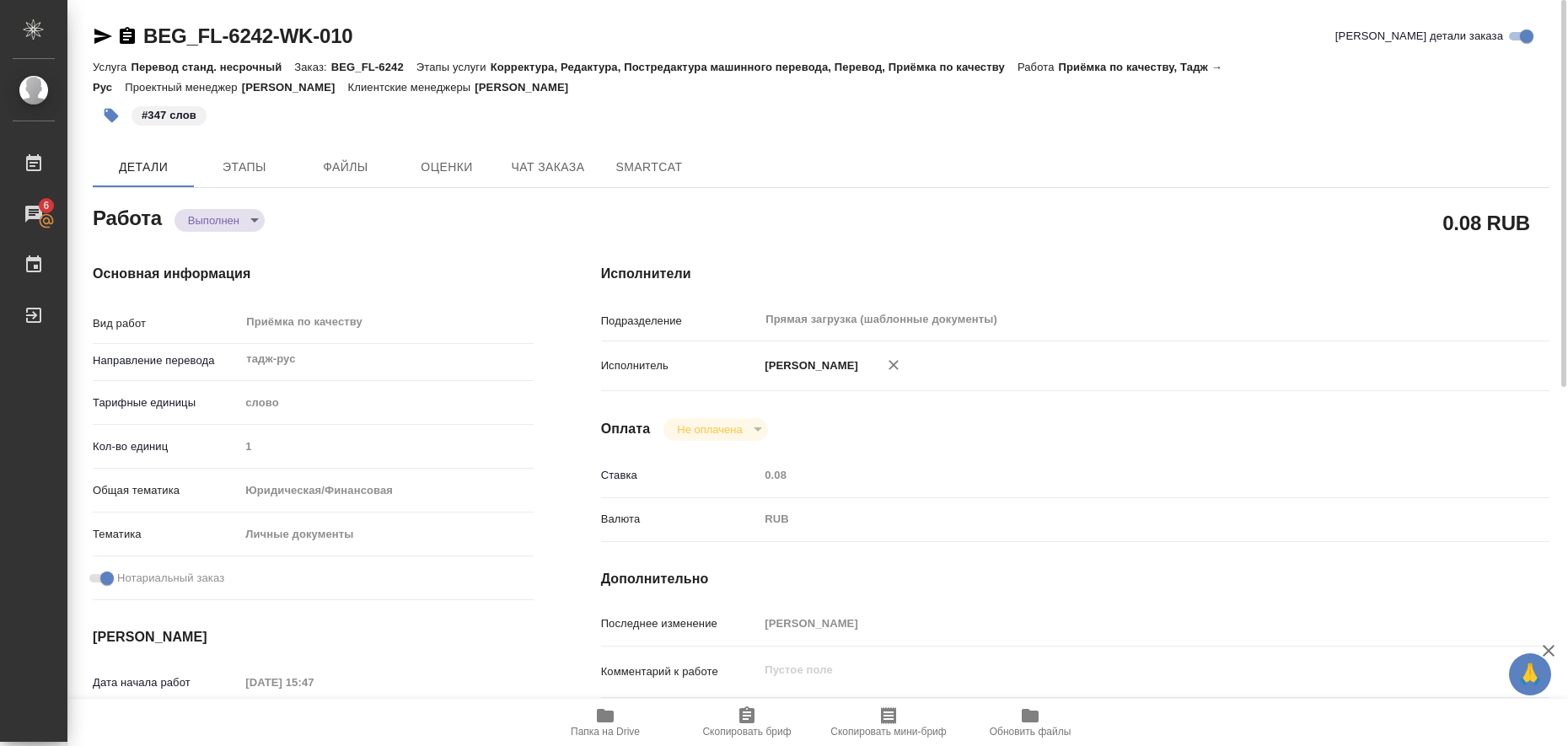
type textarea "x"
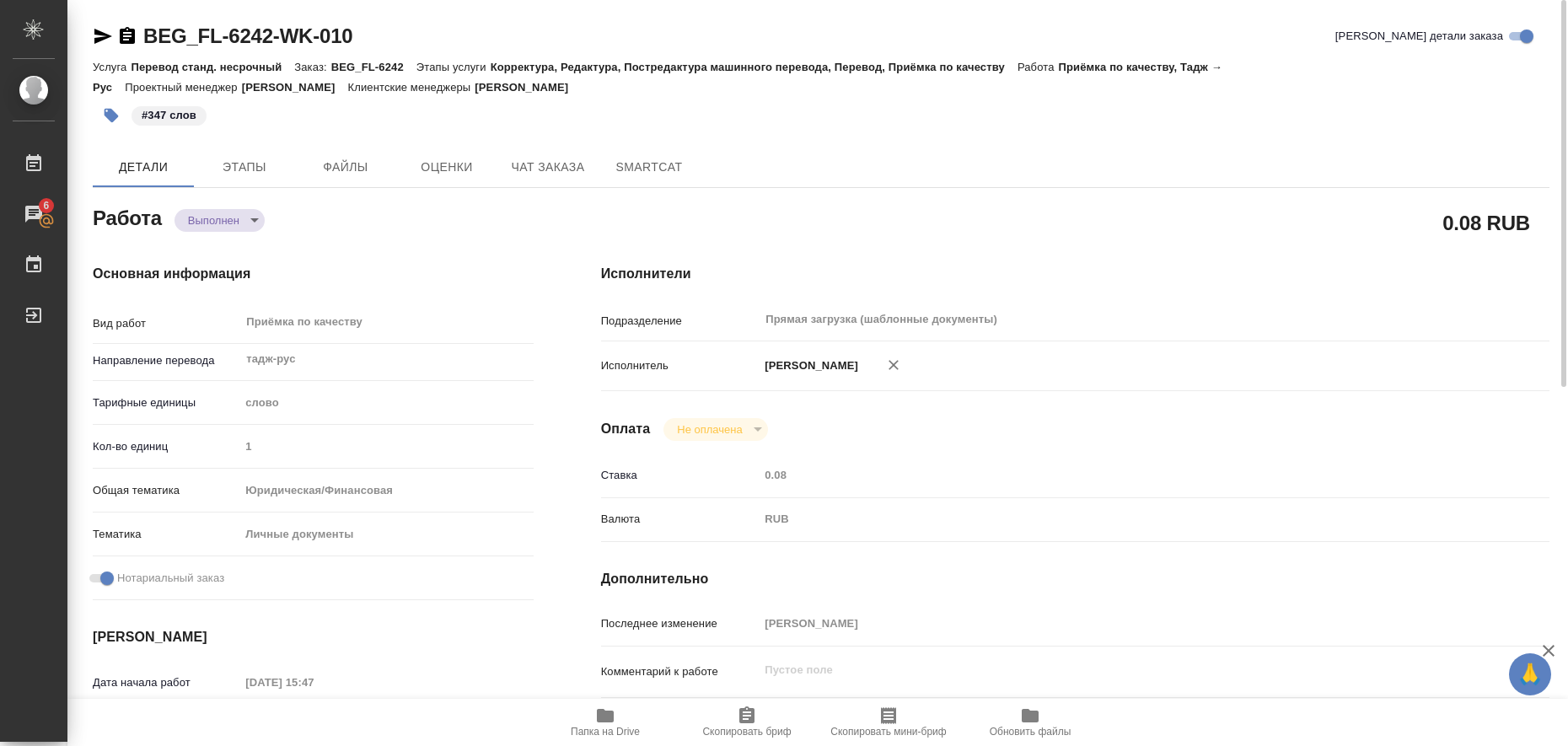
type textarea "x"
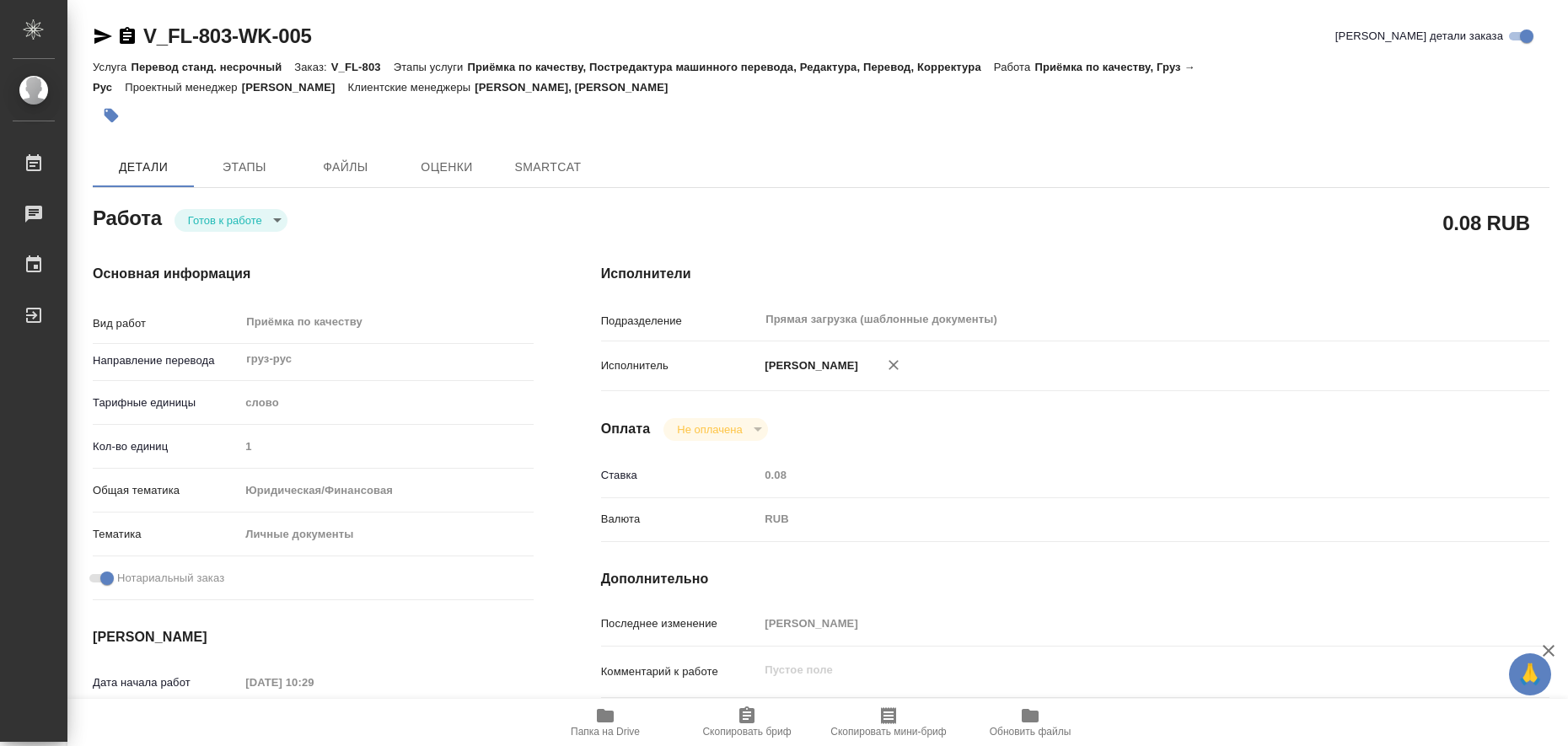
type textarea "x"
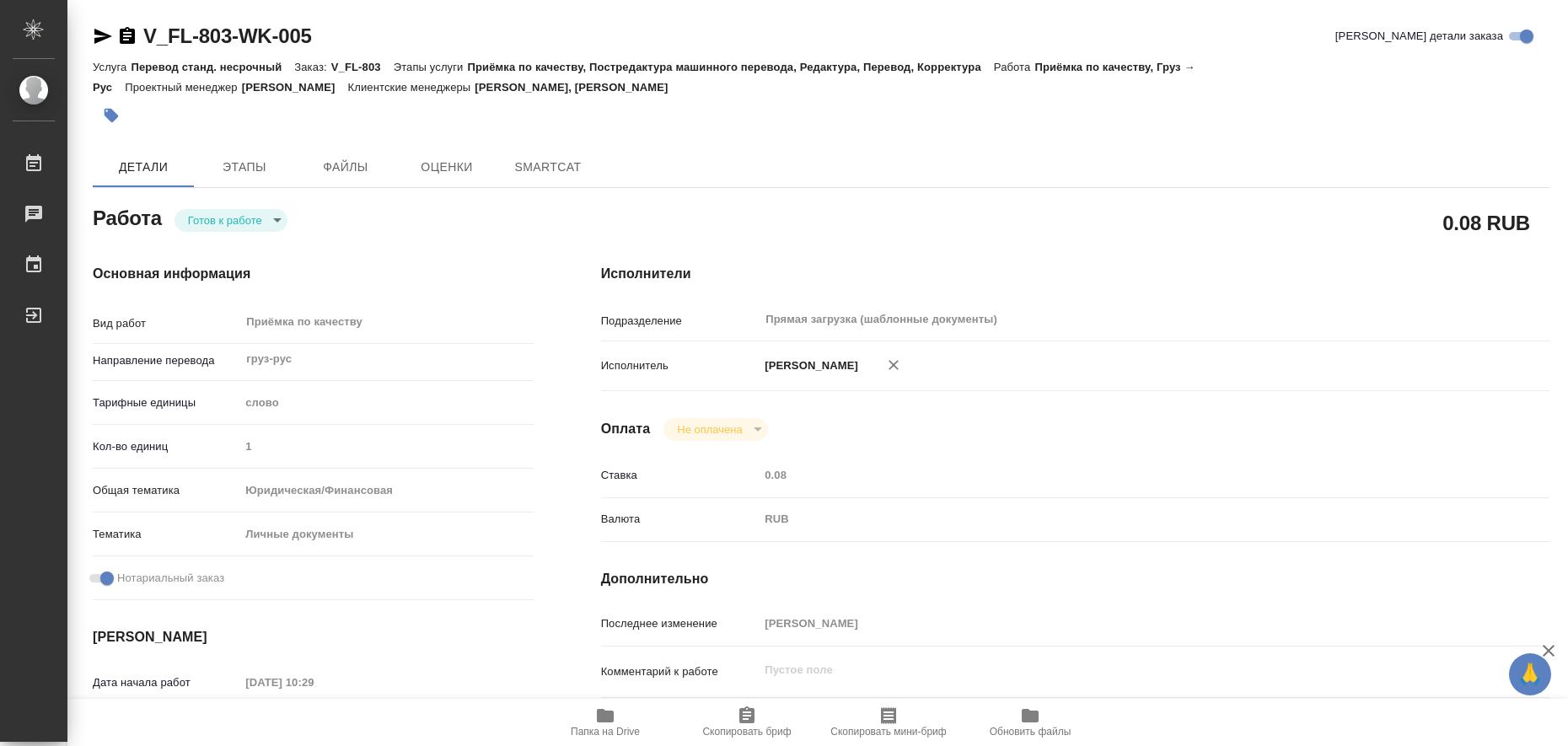
type textarea "x"
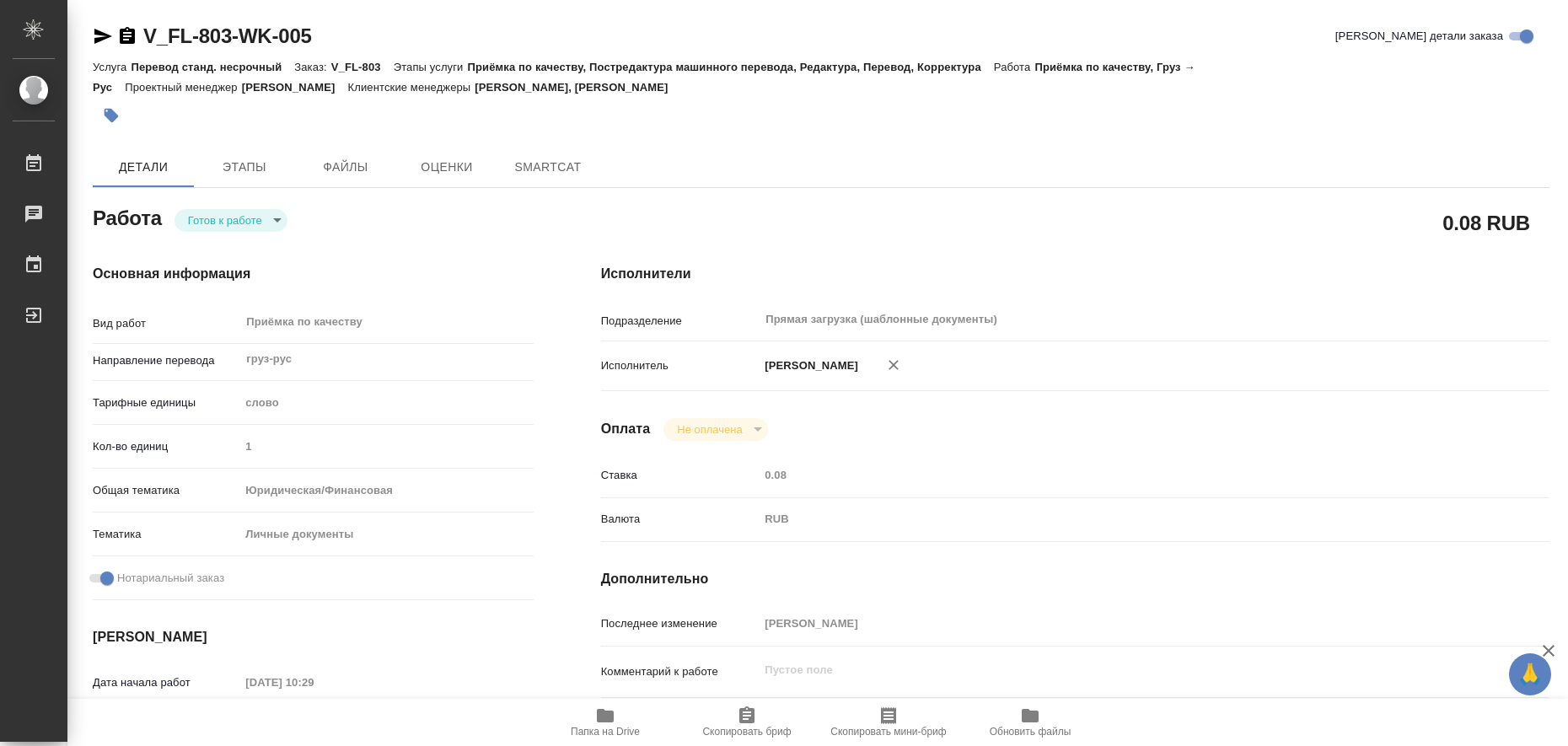
type textarea "x"
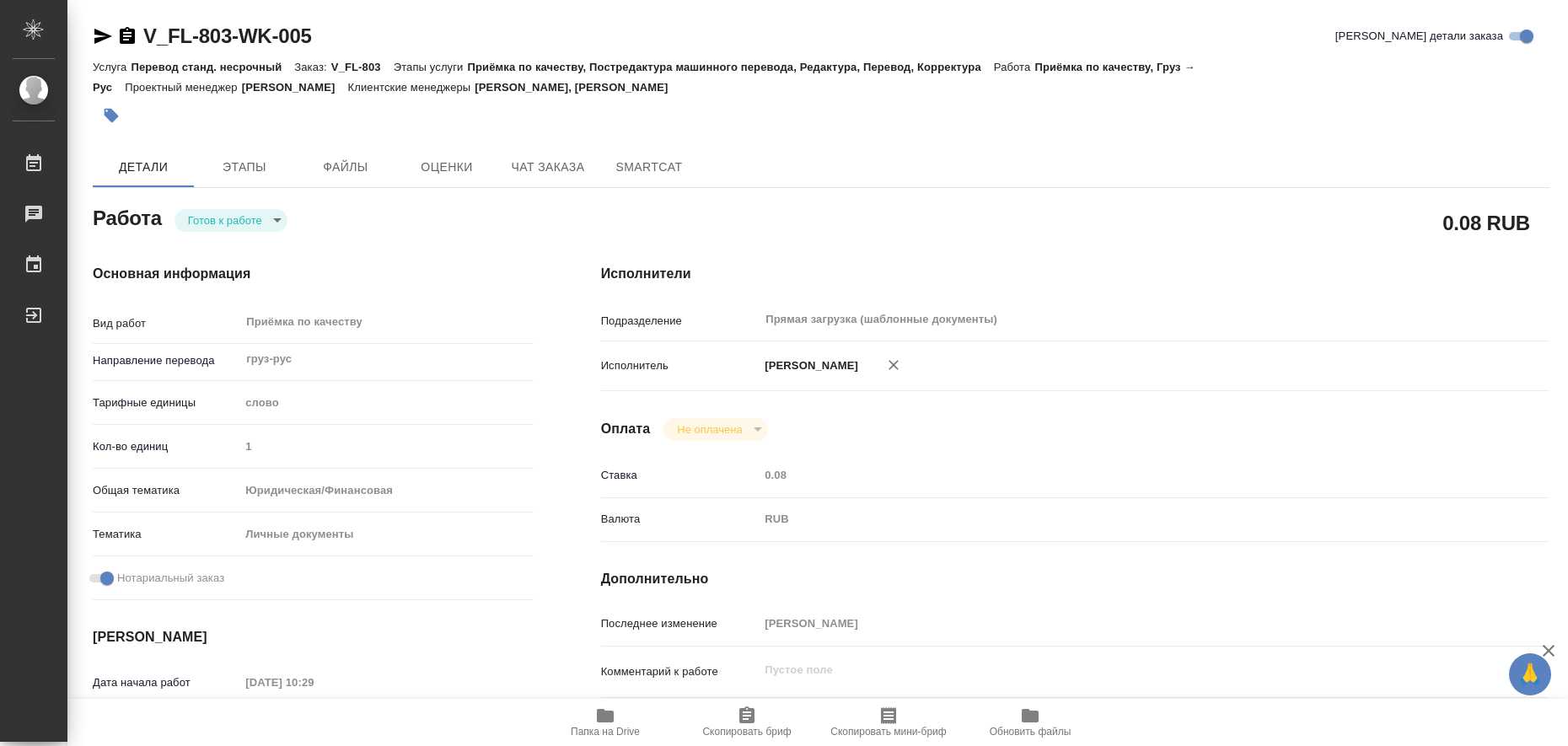
type textarea "x"
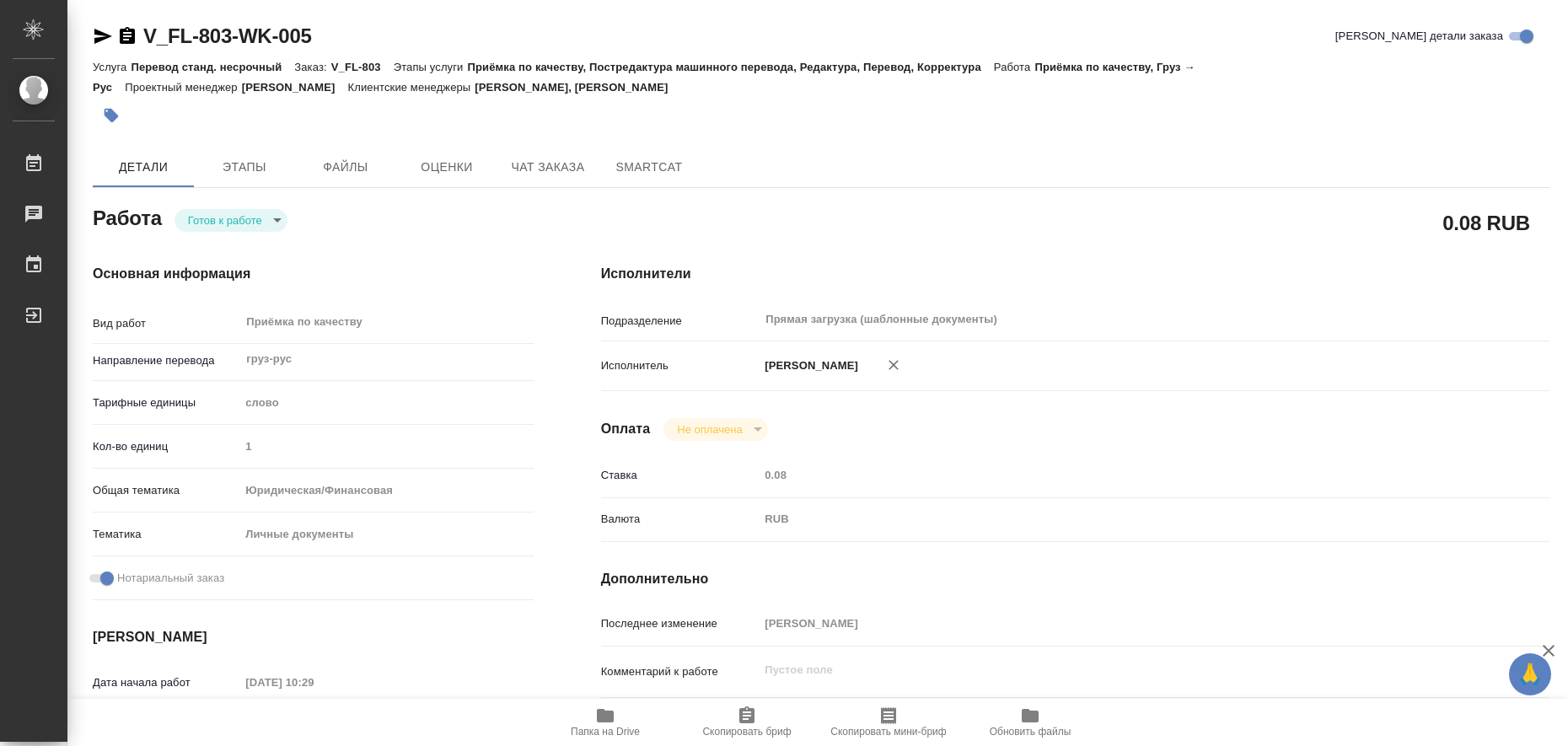
type textarea "x"
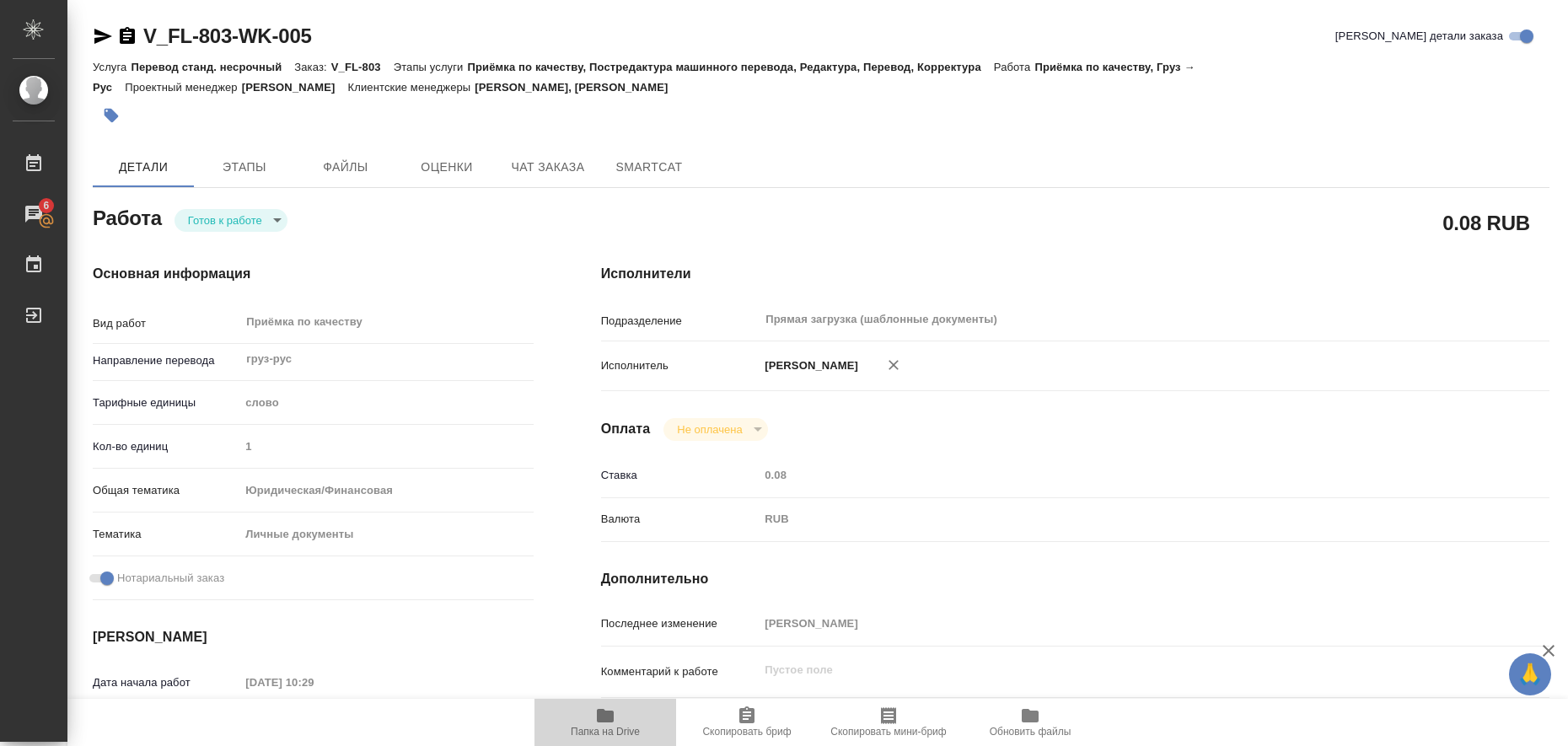
click at [601, 714] on icon "button" at bounding box center [605, 715] width 17 height 14
click at [107, 33] on icon "button" at bounding box center [103, 36] width 18 height 15
click at [116, 114] on icon "button" at bounding box center [111, 115] width 14 height 14
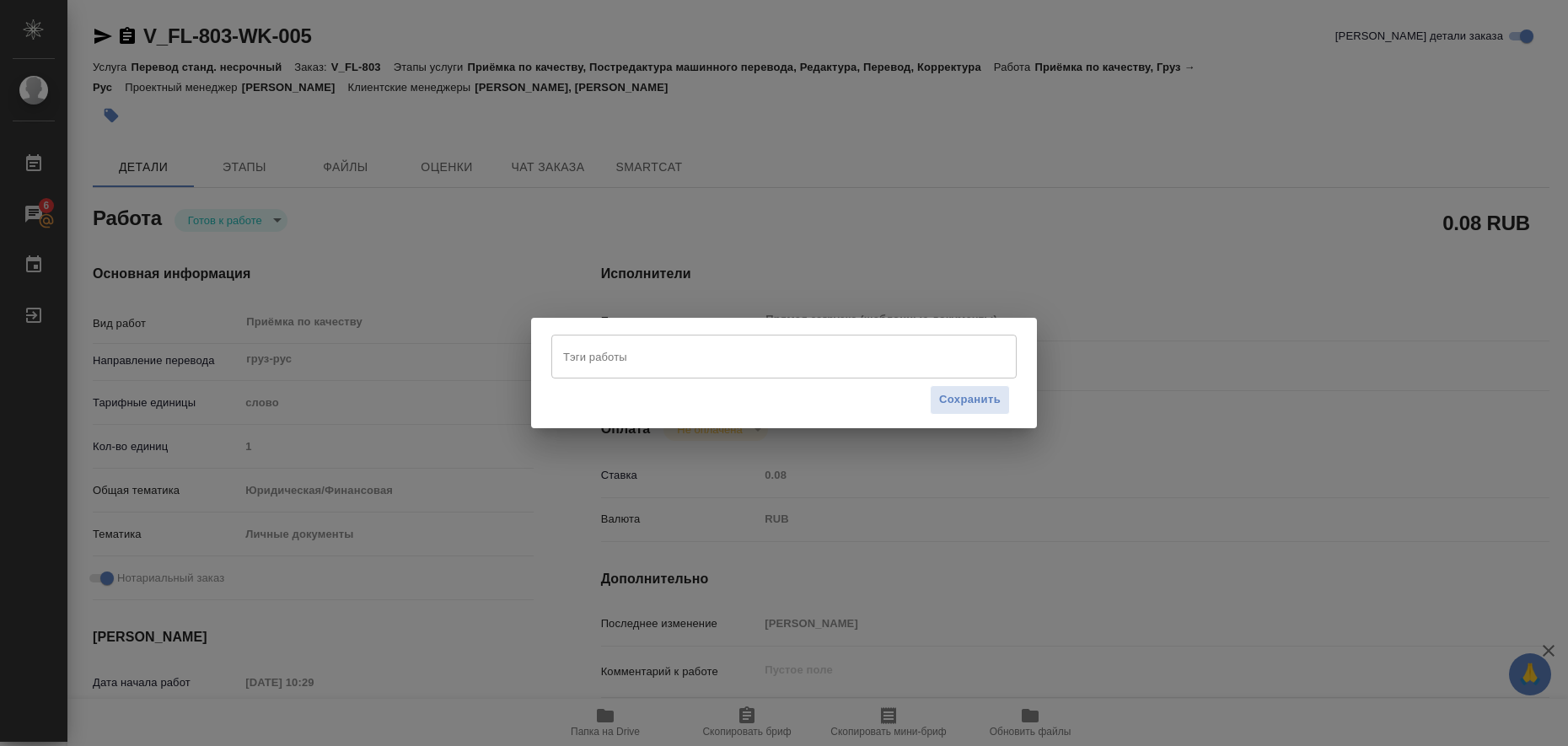
click at [595, 346] on input "Тэги работы" at bounding box center [768, 356] width 418 height 29
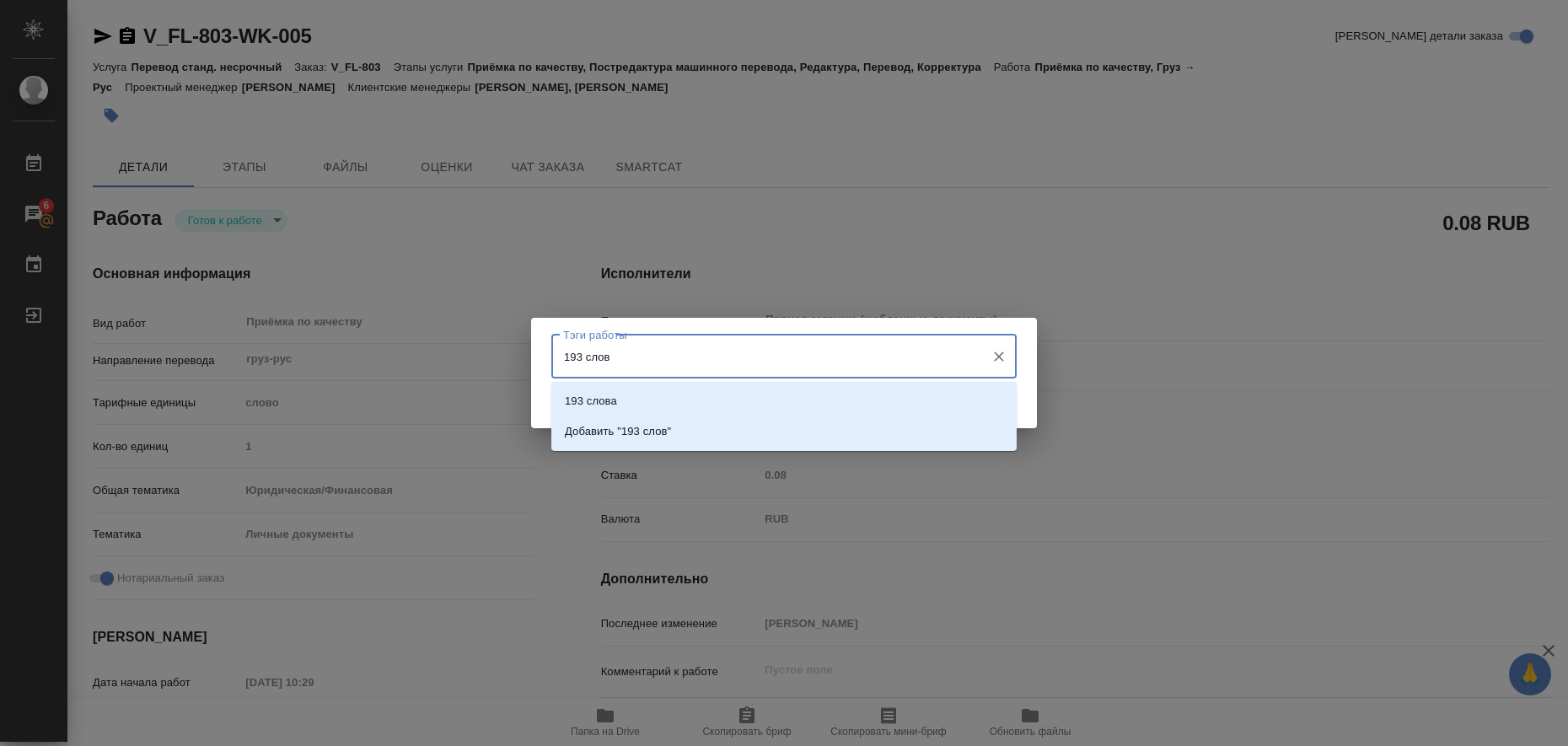
type input "193 слова"
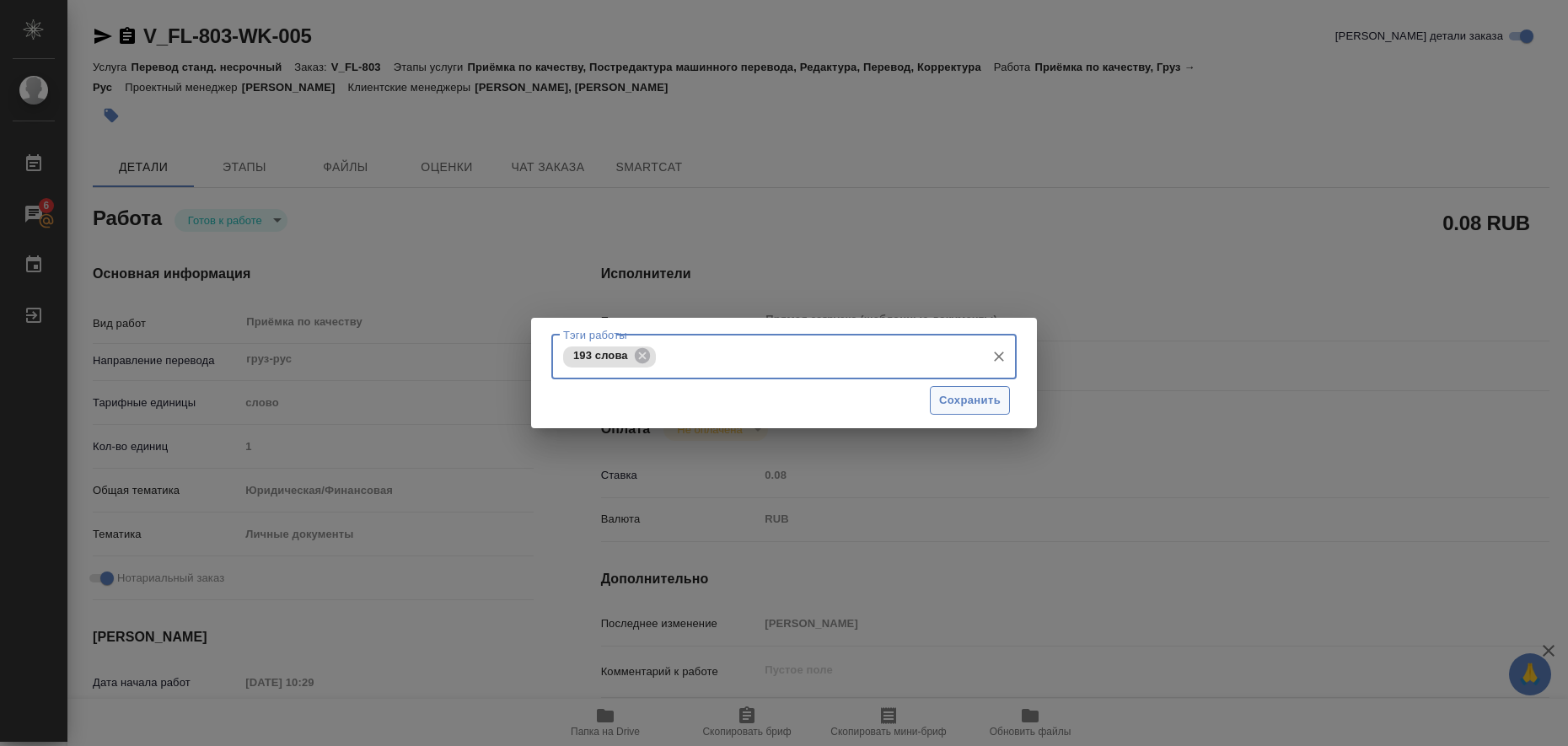
click at [987, 392] on span "Сохранить" at bounding box center [970, 401] width 61 height 19
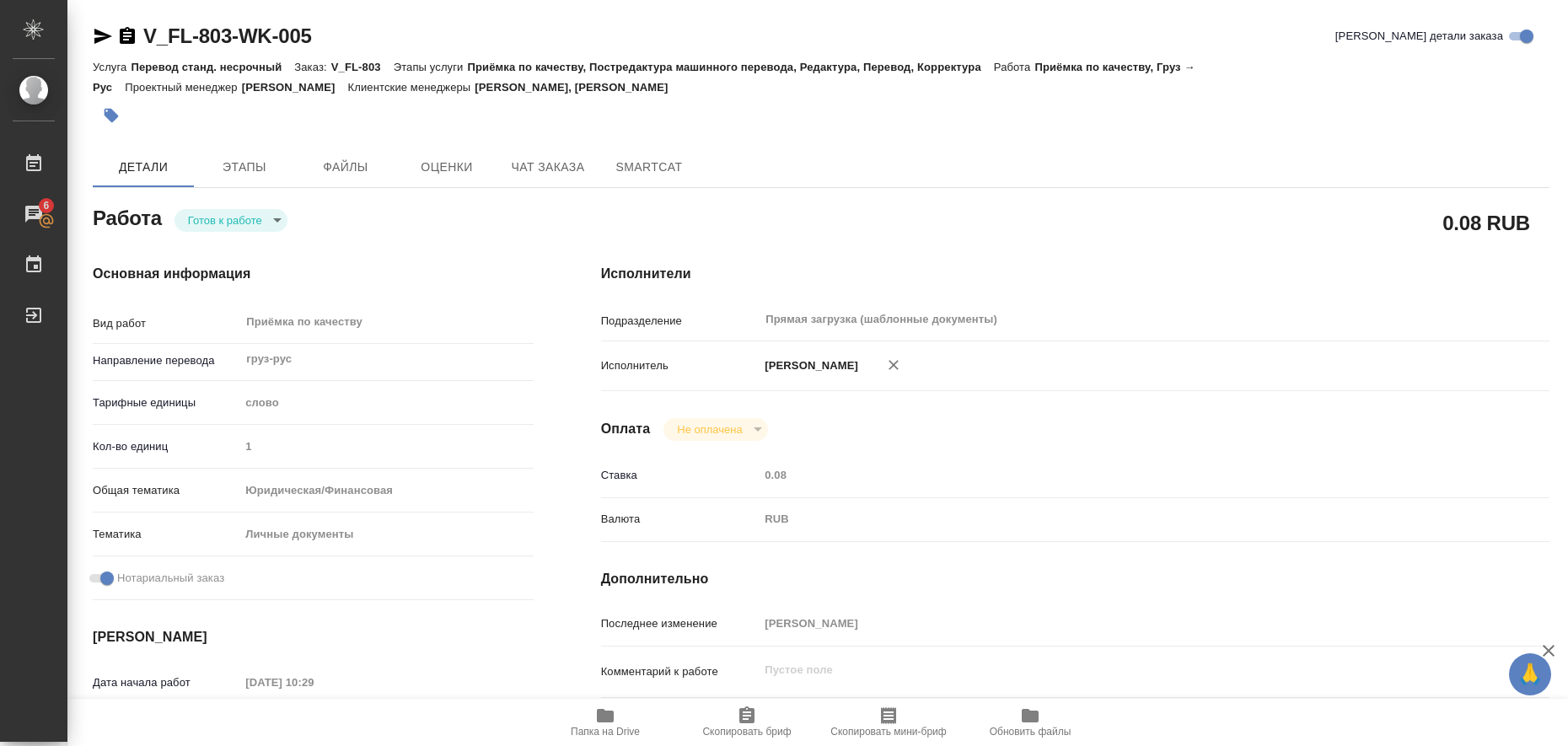
type input "readyForWork"
type textarea "Приёмка по качеству"
type textarea "x"
type input "груз-рус"
type input "5a8b1489cc6b4906c91bfd90"
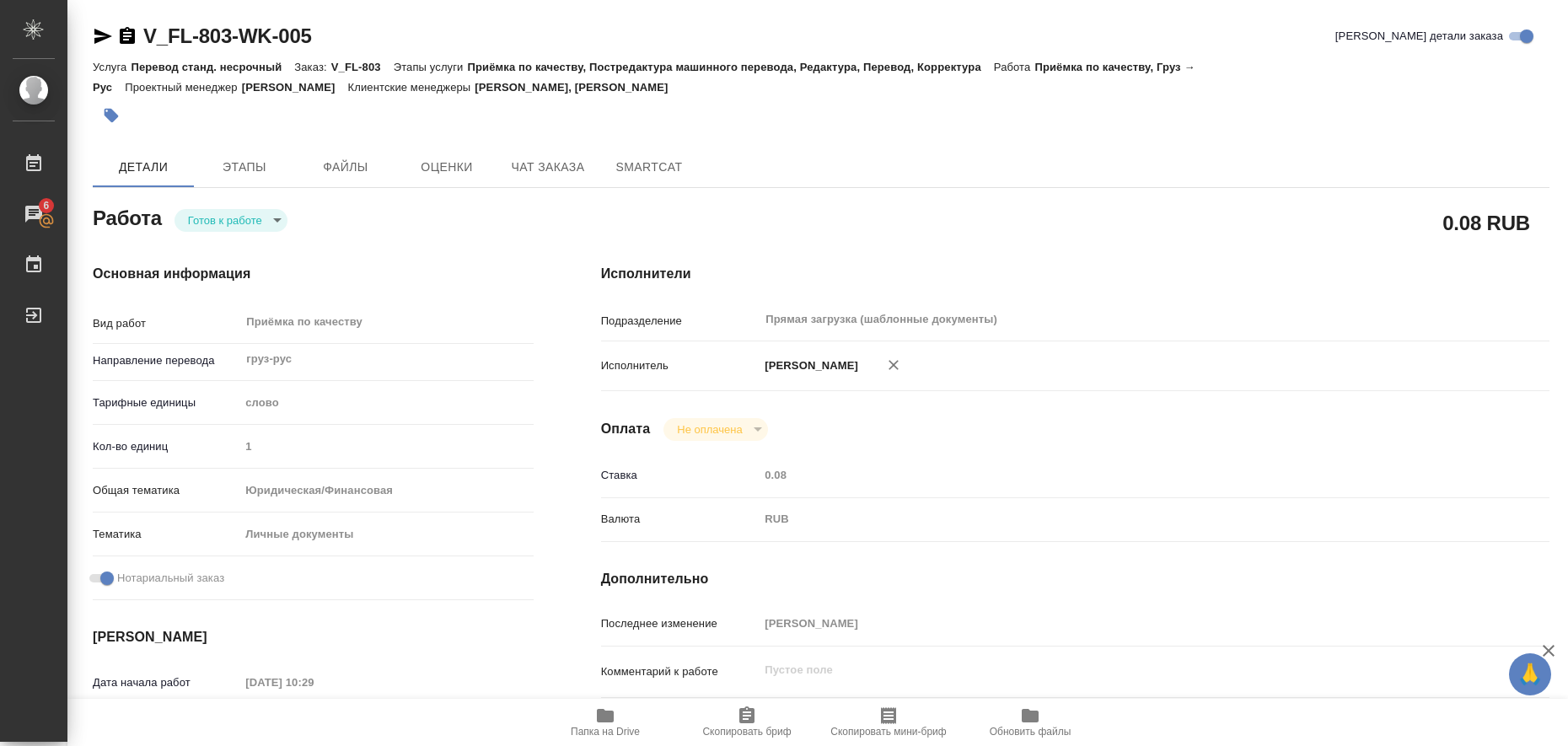
type input "1"
type input "yr-fn"
type input "5a8b8b956a9677013d343cfe"
checkbox input "true"
type input "19.08.2025 10:29"
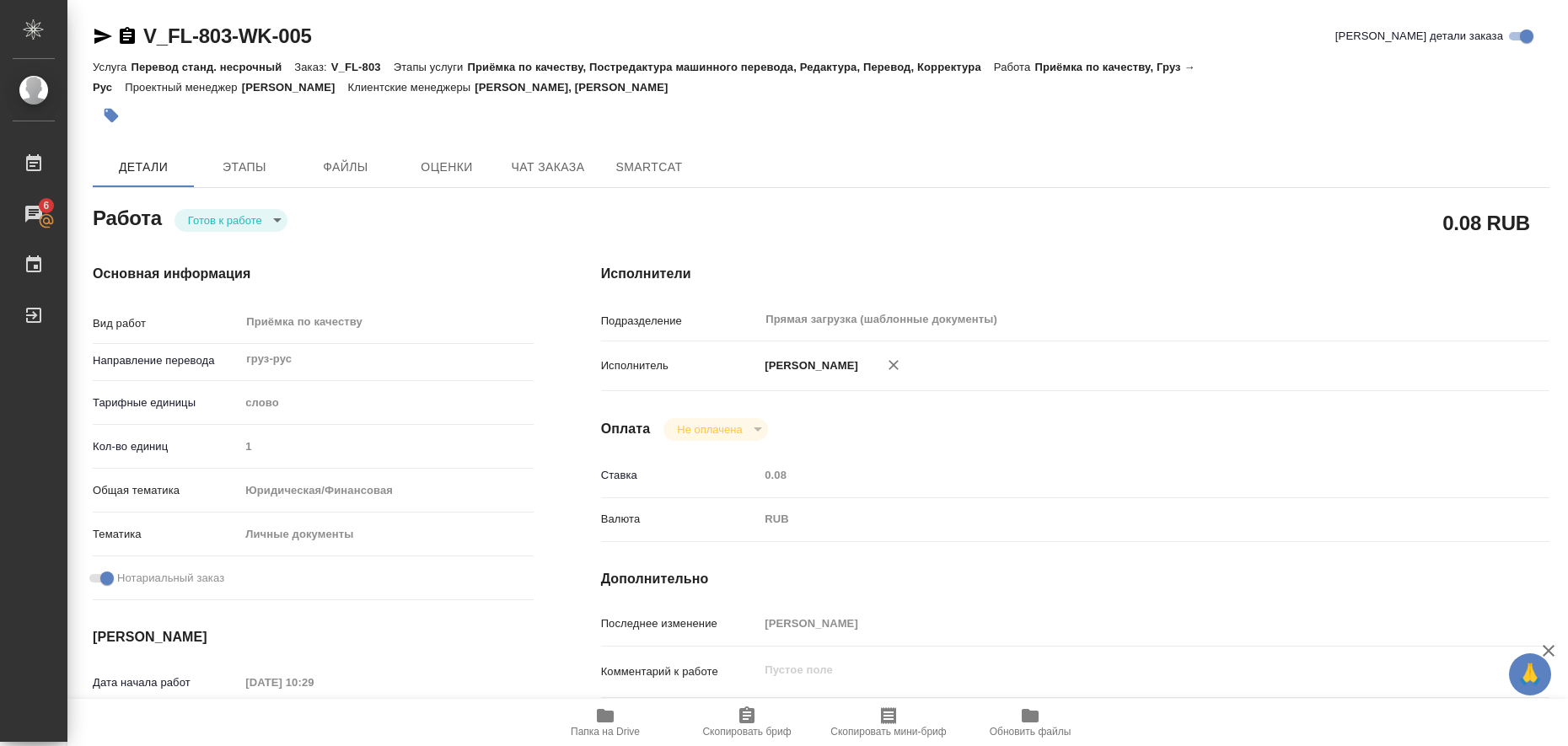
type input "20.08.2025 14:00"
type input "Прямая загрузка (шаблонные документы)"
type input "notPayed"
type input "0.08"
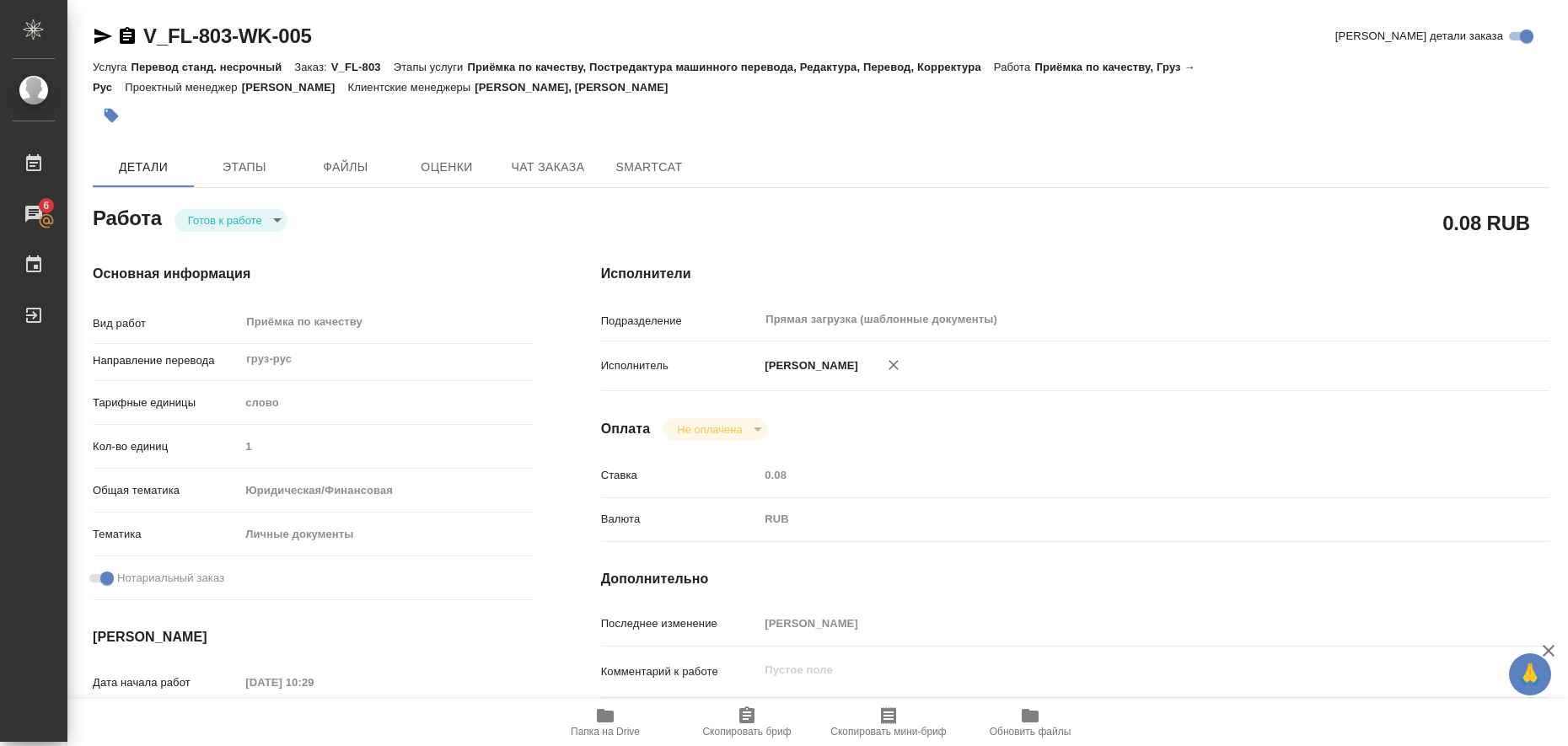
type input "RUB"
type input "Любицкая Ольга"
type textarea "x"
type textarea "/Clients/FL_V/Orders/V_FL-803/Corrected/V_FL-803-WK-005"
type textarea "x"
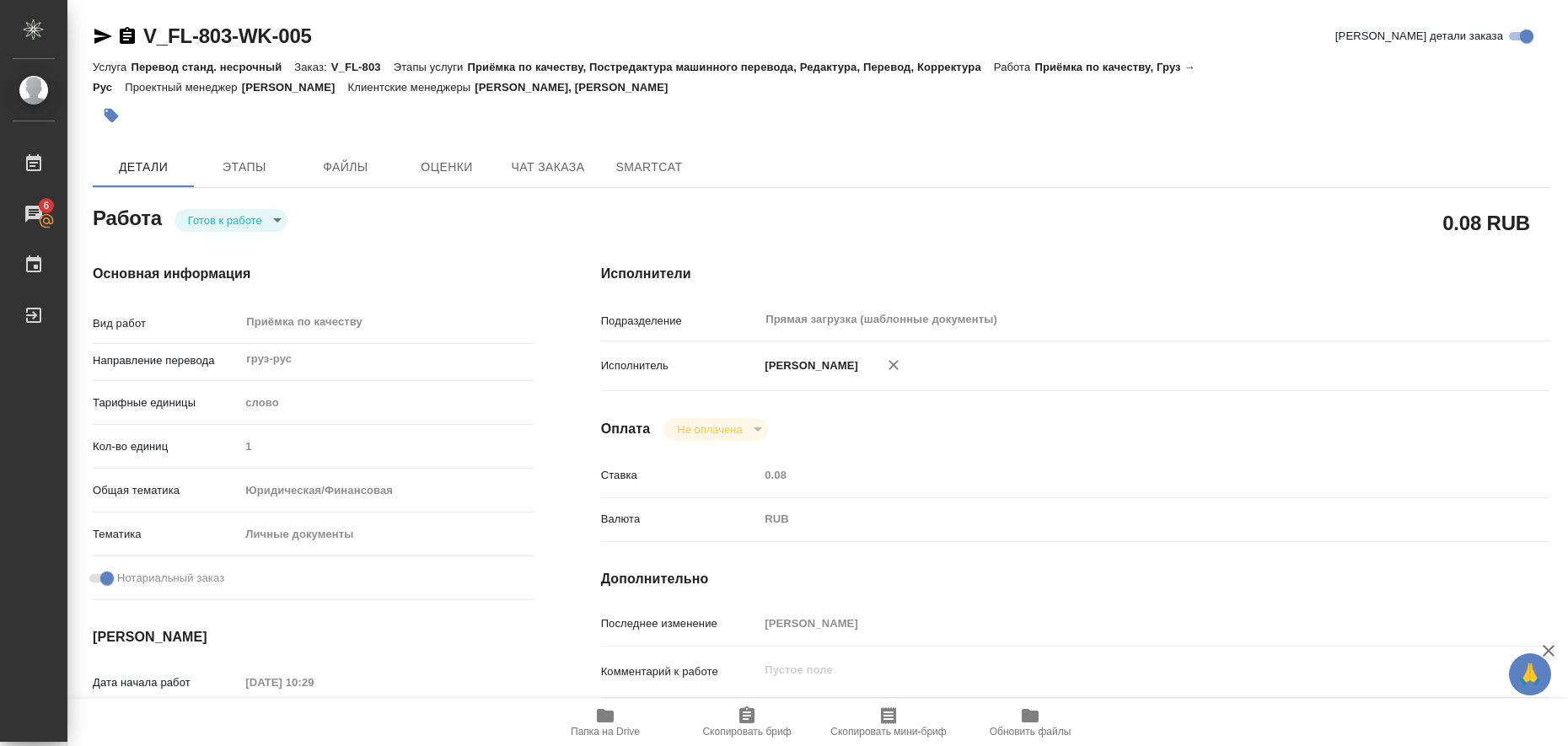
type input "V_FL-803"
type input "Перевод станд. несрочный"
type input "Приёмка по качеству, Постредактура машинного перевода, Редактура, Перевод, Корр…"
type input "Никитина Татьяна, Касымов Тимур"
type input "/Clients/FL_V/Orders/V_FL-803"
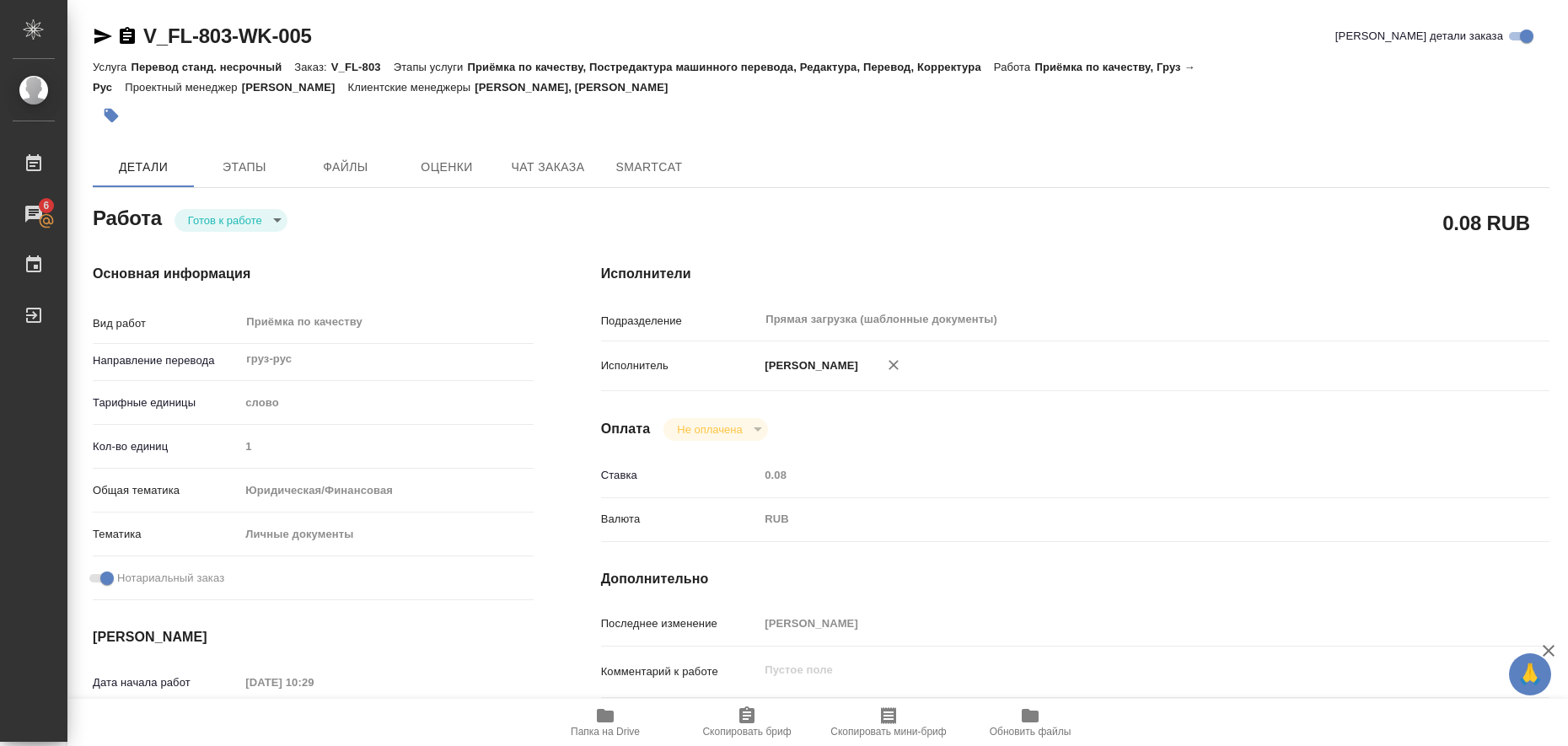
type textarea "x"
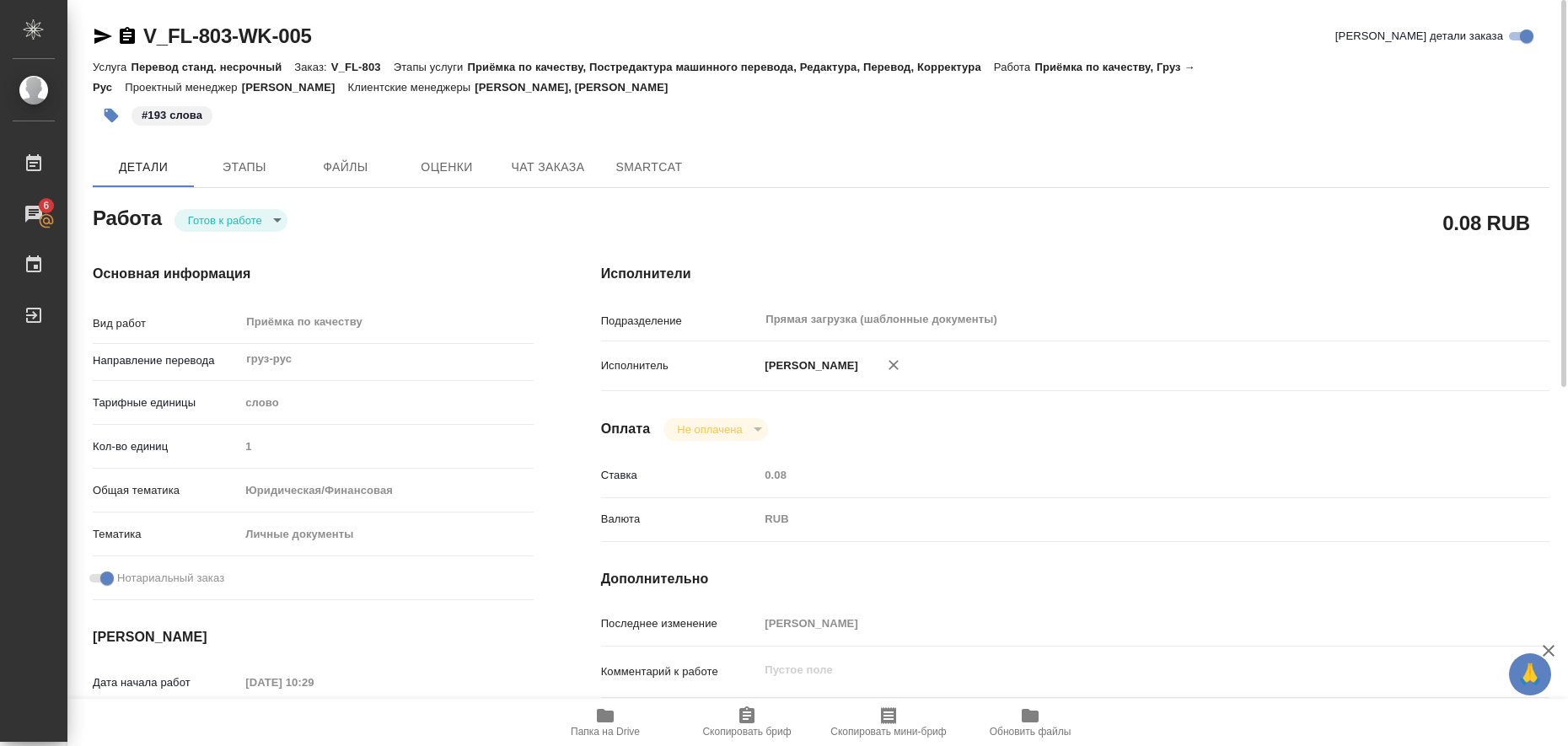
type textarea "x"
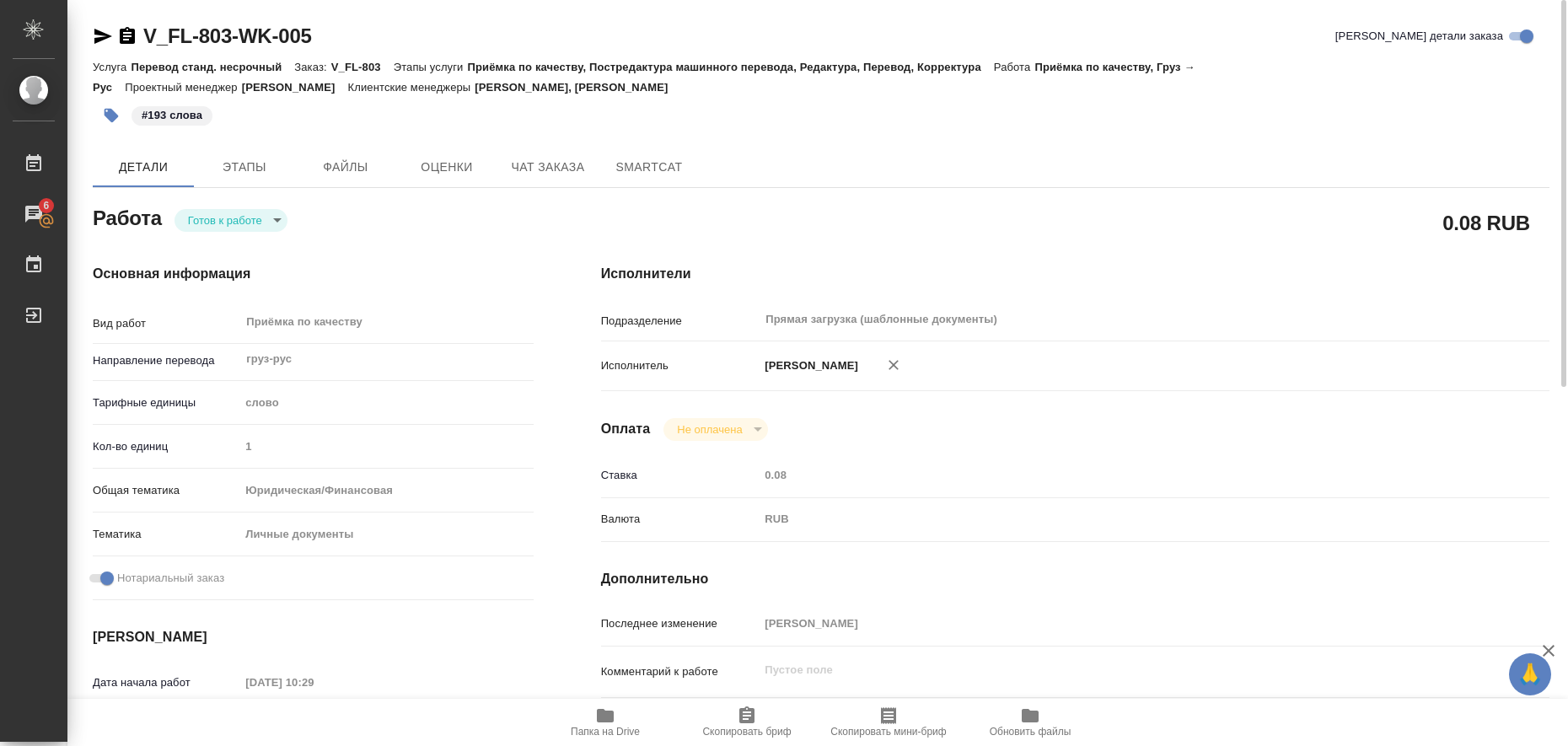
type textarea "x"
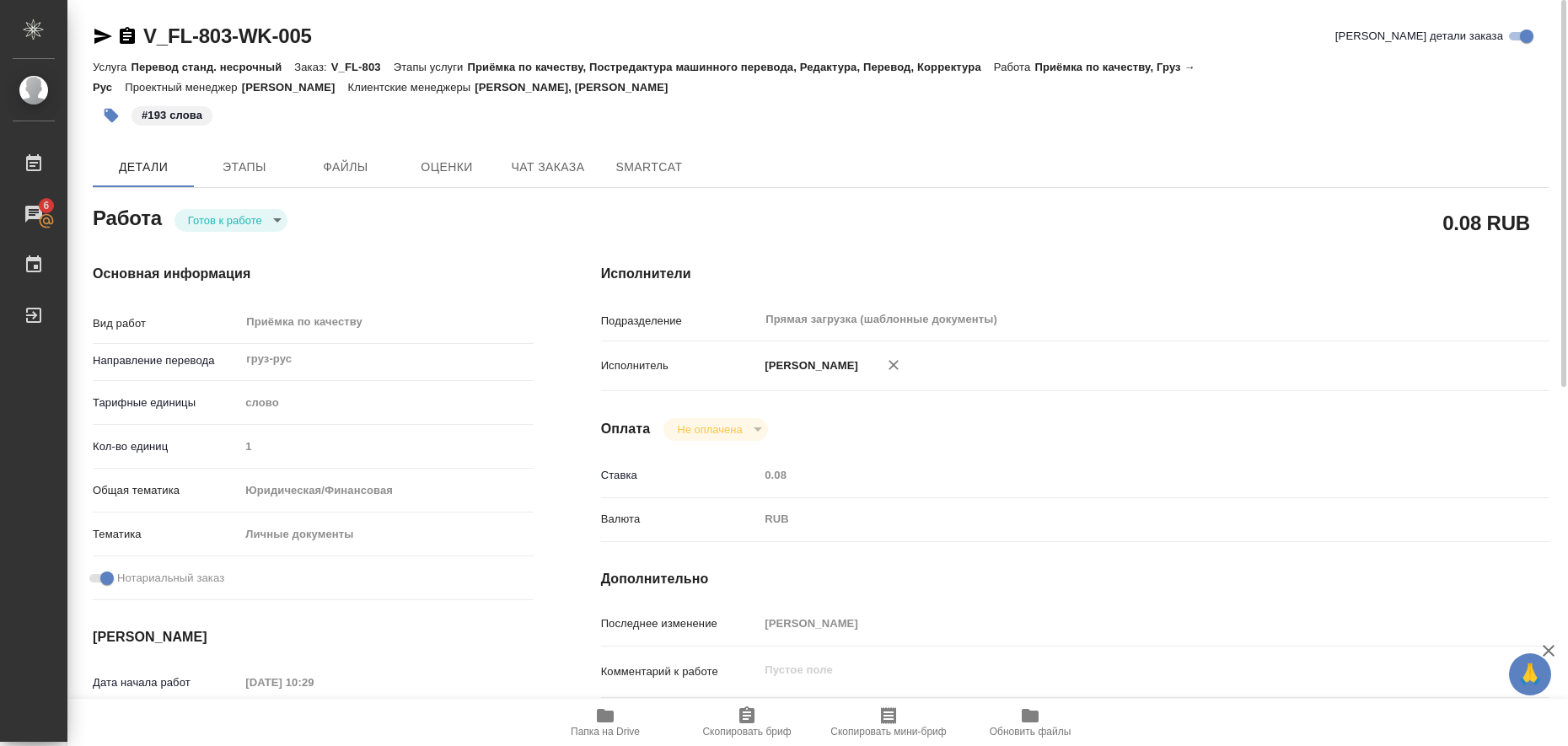
type textarea "x"
click at [272, 225] on body "🙏 .cls-1 fill:#fff; AWATERA Liubitskaia Olga Работы 6 Чаты График Выйти V_FL-80…" at bounding box center [784, 373] width 1568 height 746
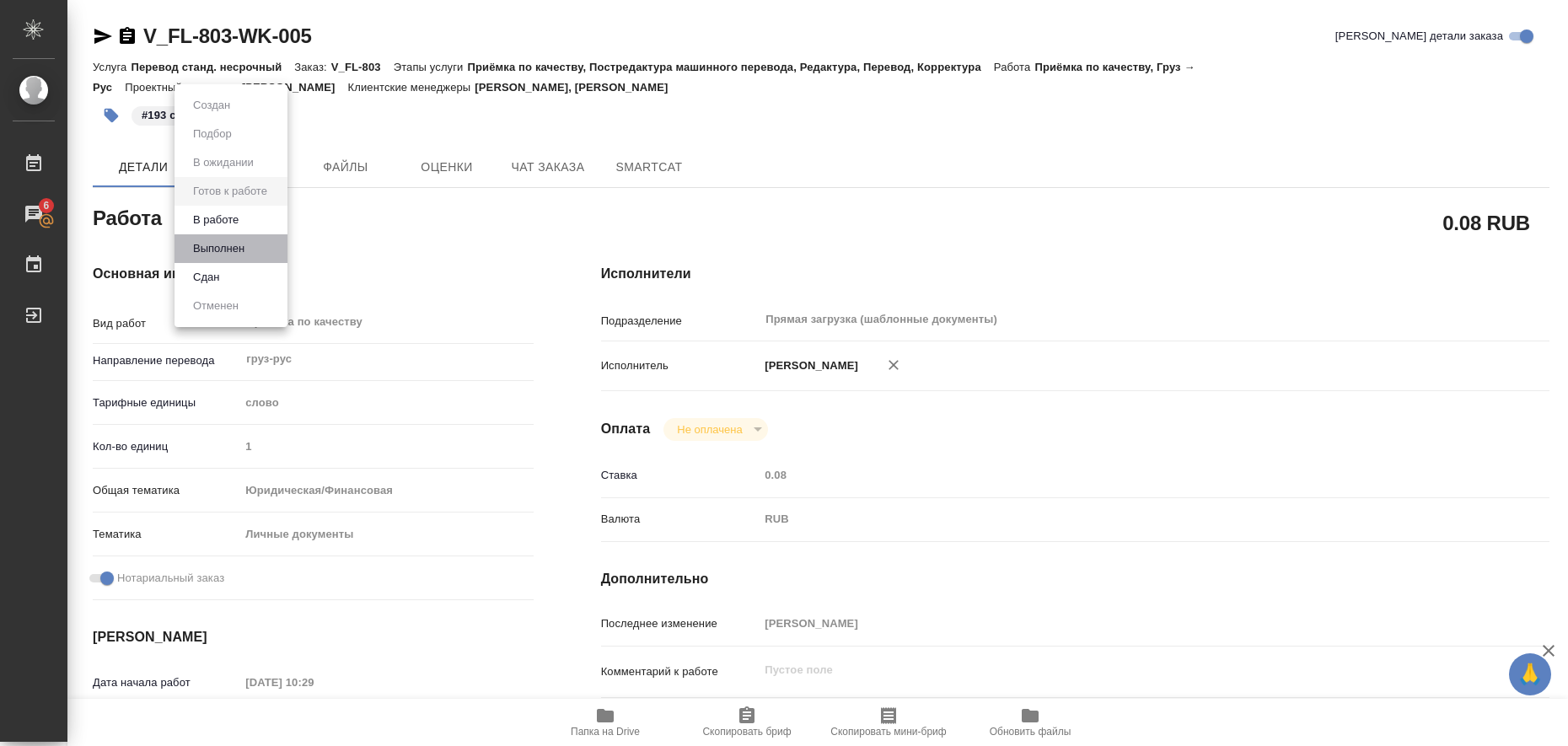
click at [266, 249] on li "Выполнен" at bounding box center [231, 249] width 113 height 29
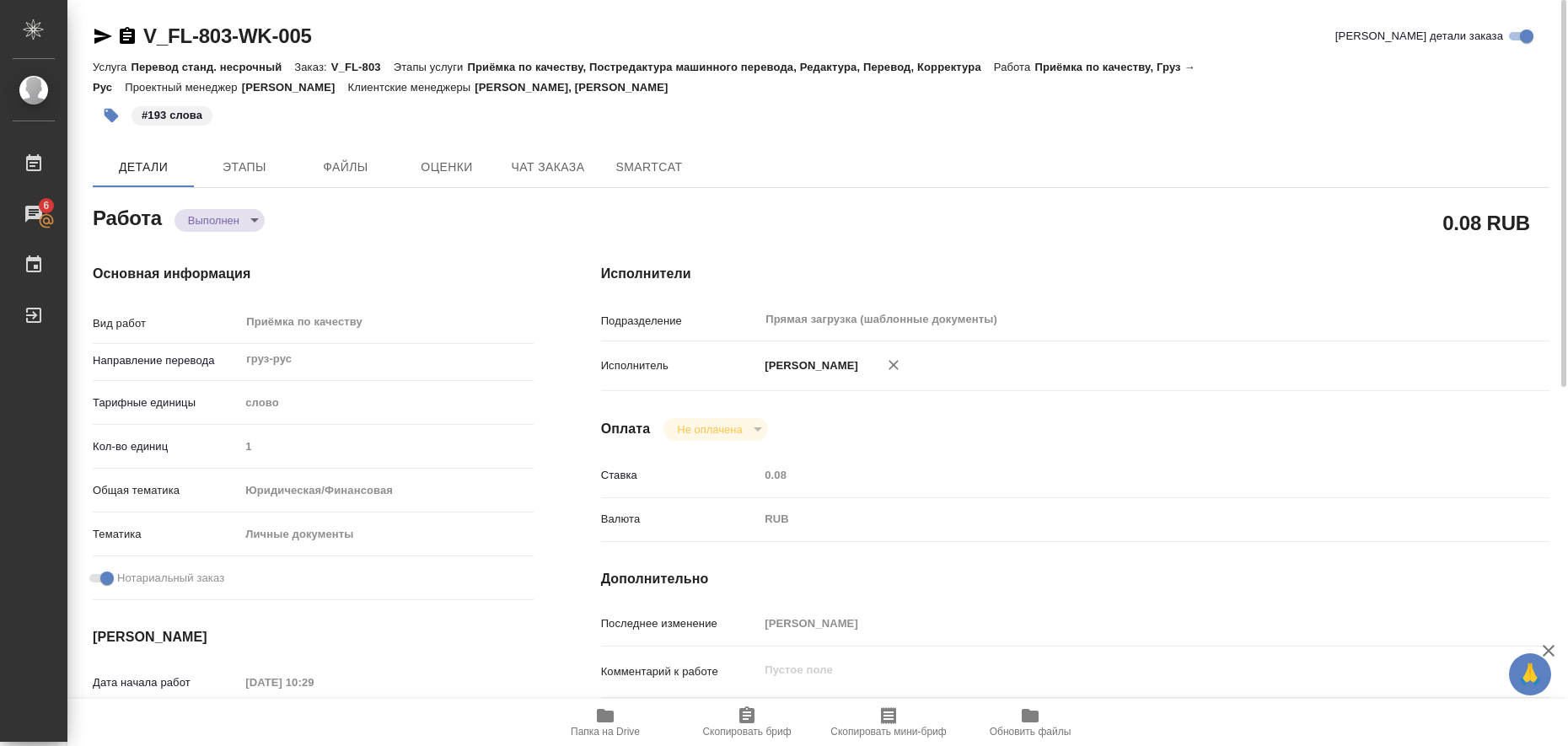
type textarea "x"
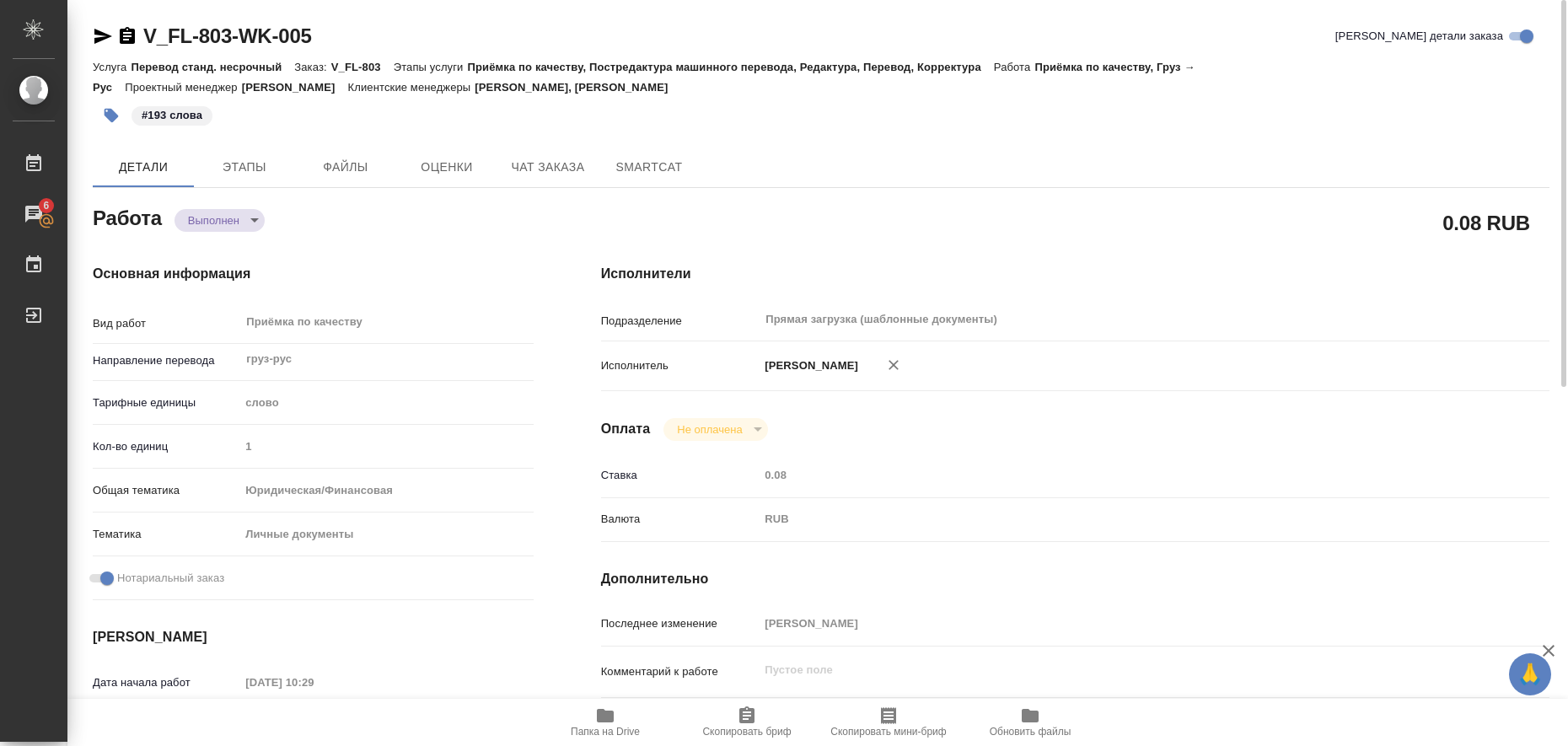
type textarea "x"
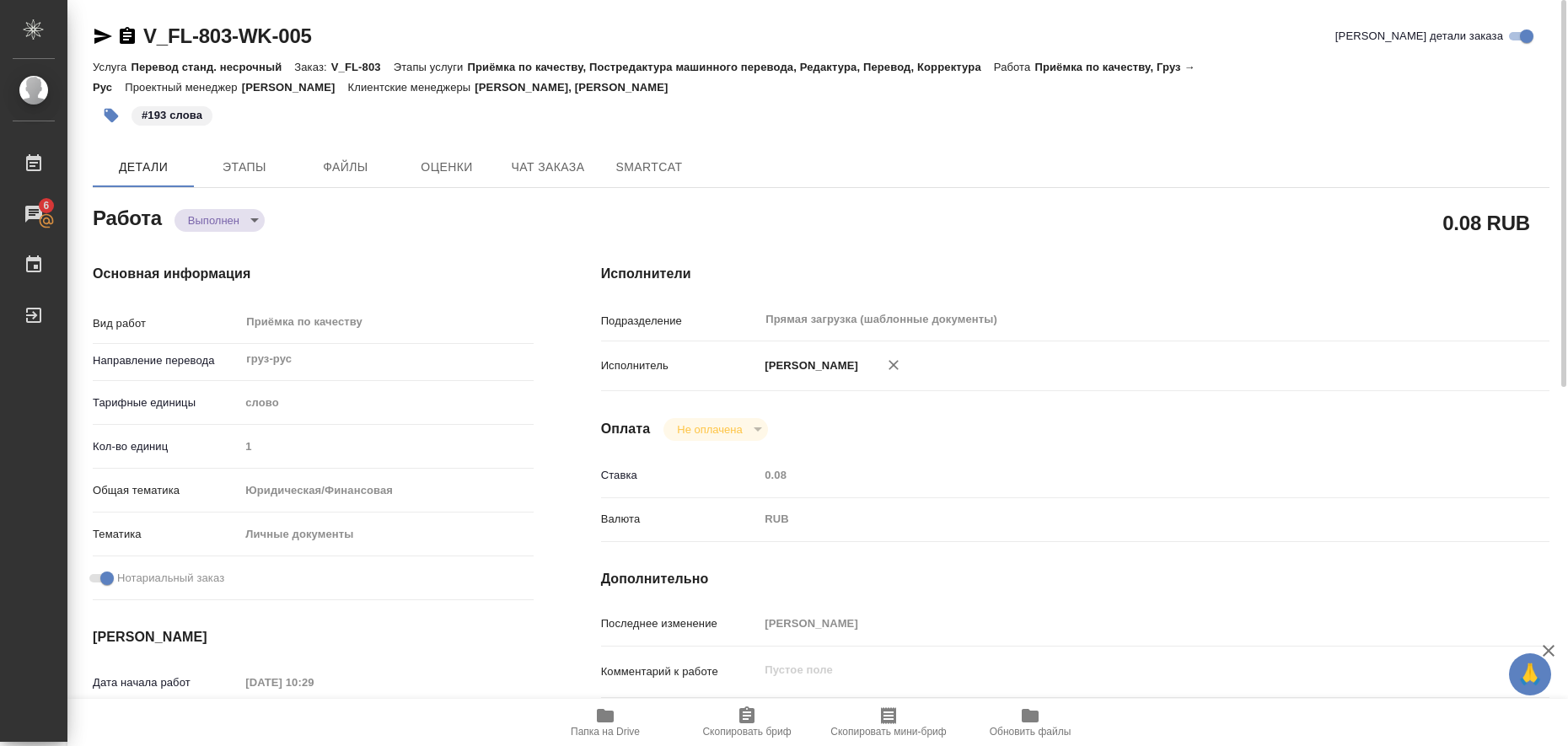
type textarea "x"
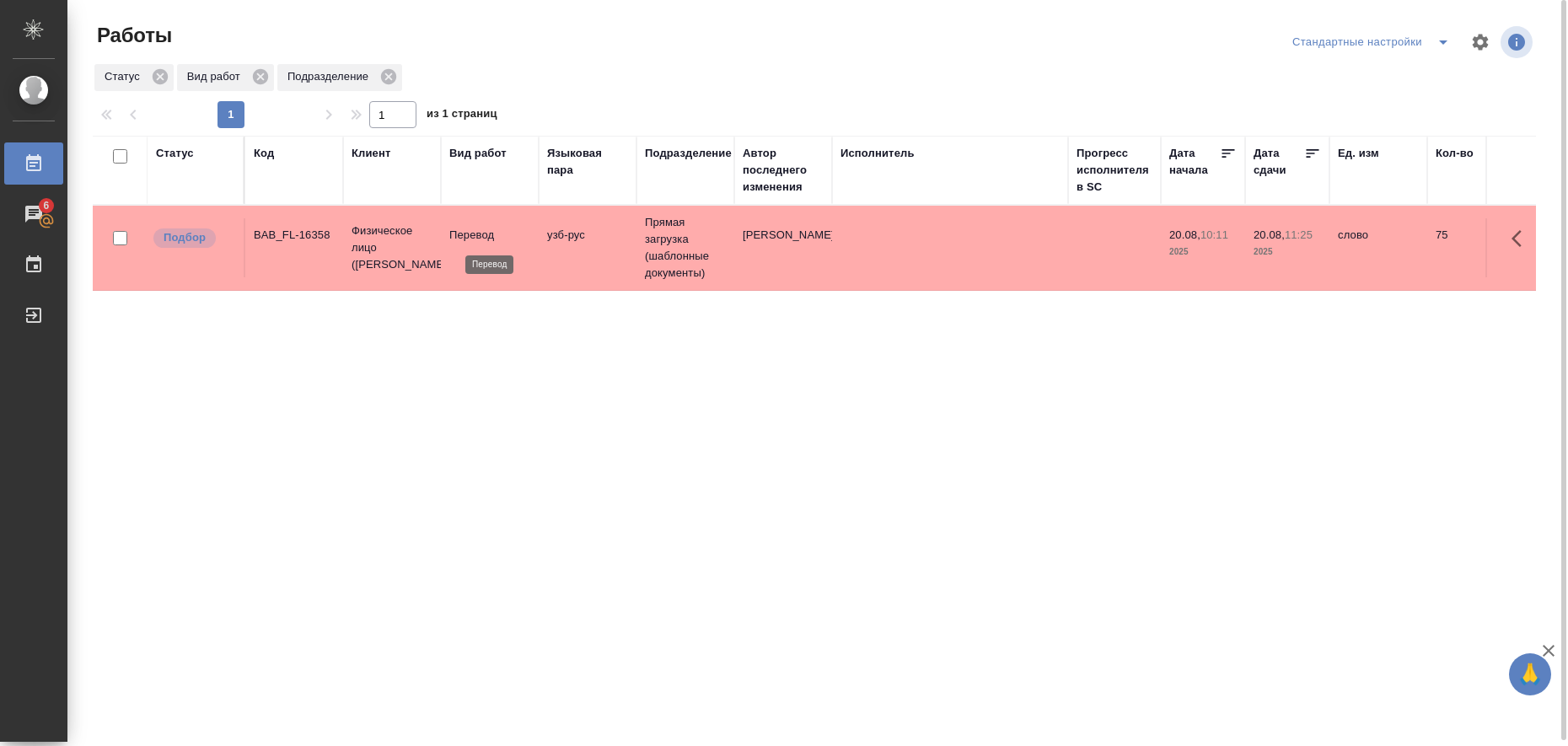
click at [506, 243] on p "Перевод" at bounding box center [489, 235] width 81 height 17
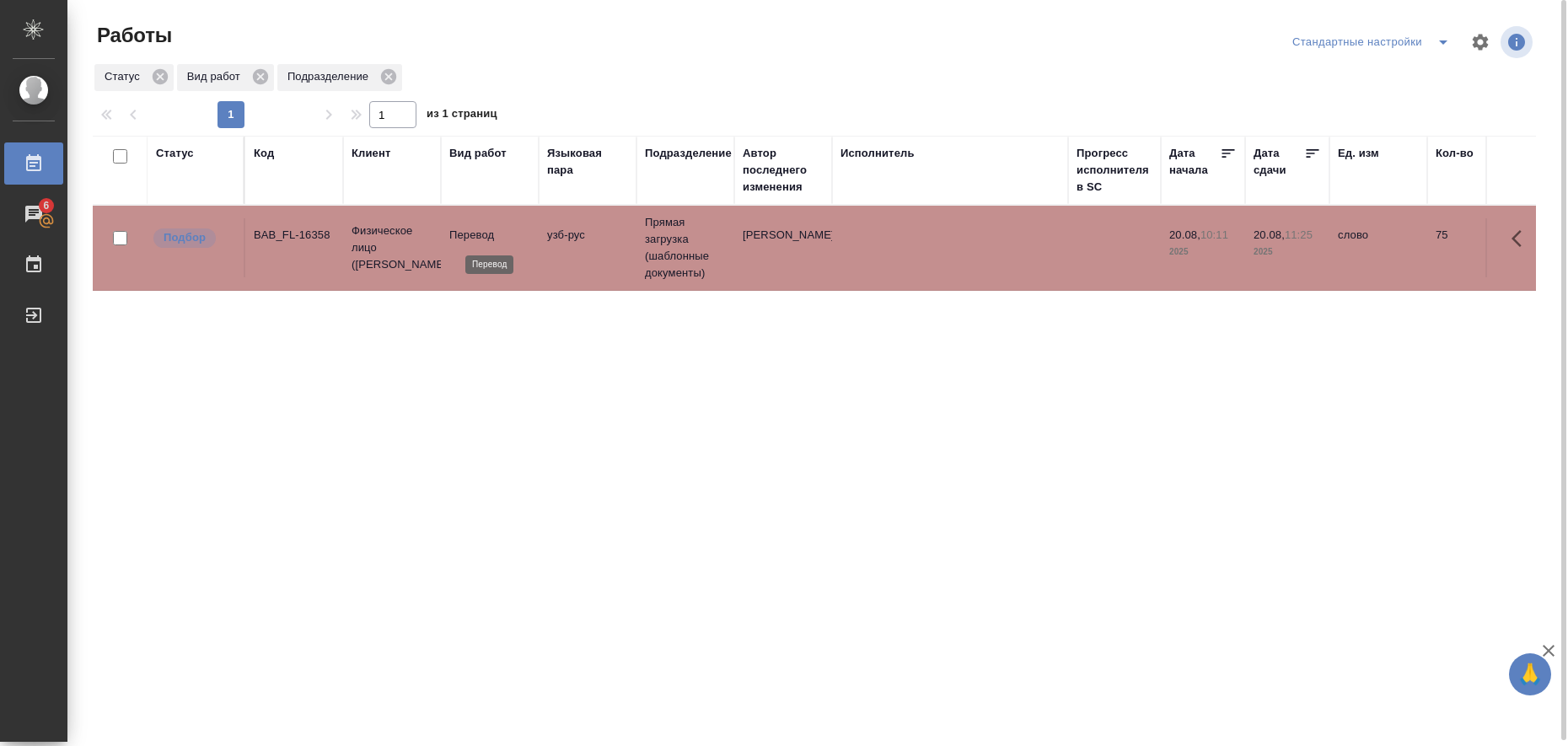
click at [506, 243] on p "Перевод" at bounding box center [489, 235] width 81 height 17
click at [910, 586] on div "Статус Код Клиент Вид работ Языковая пара Подразделение Автор последнего измене…" at bounding box center [815, 439] width 1444 height 607
